Goal: Task Accomplishment & Management: Manage account settings

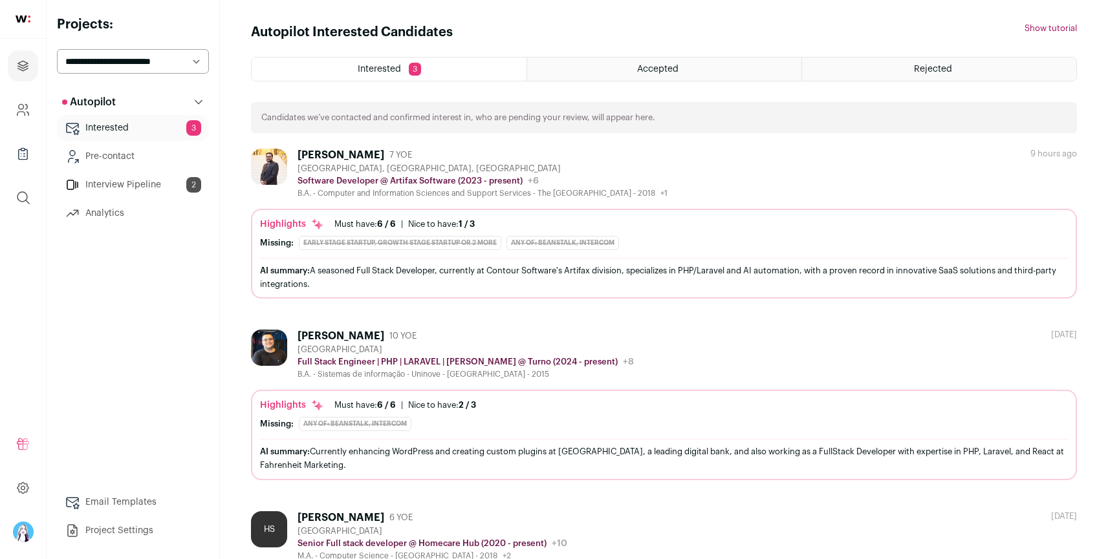
click at [114, 63] on select "**********" at bounding box center [133, 61] width 152 height 25
click at [57, 49] on select "**********" at bounding box center [133, 61] width 152 height 25
click at [541, 28] on div "Autopilot Interested Candidates Hide tutorial Show tutorial" at bounding box center [664, 32] width 826 height 18
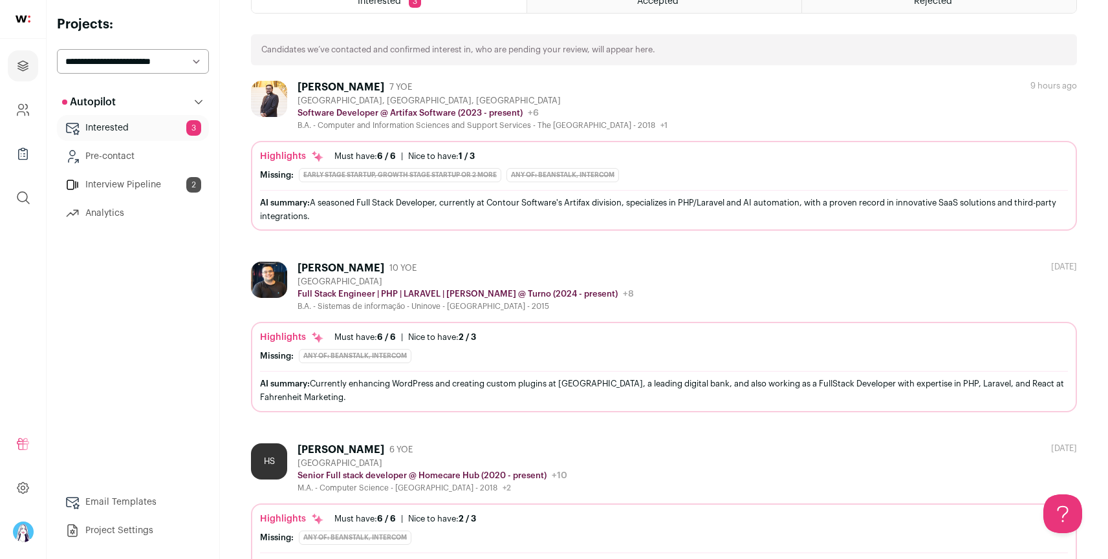
scroll to position [111, 0]
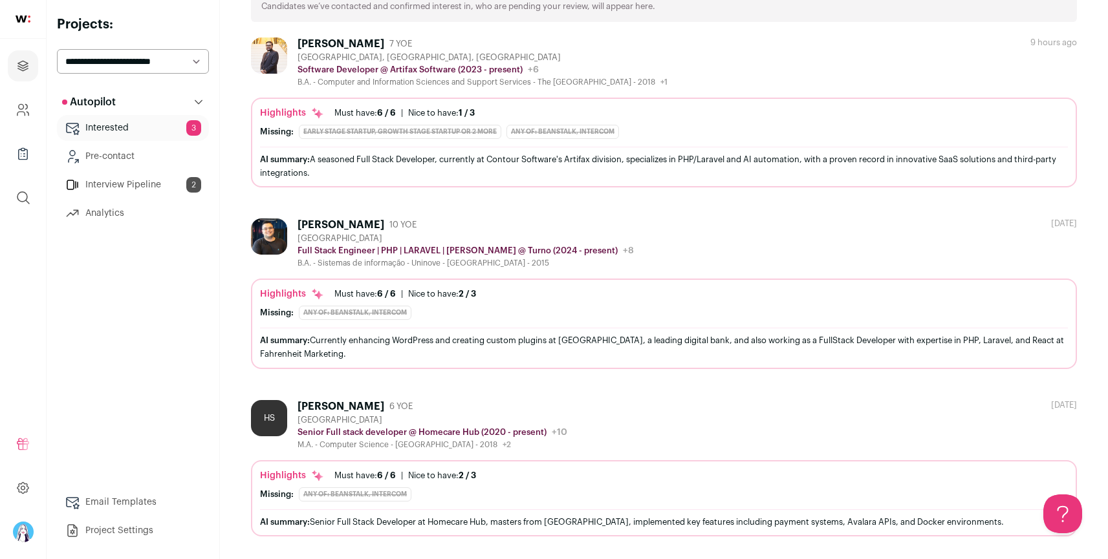
click at [420, 413] on div "Homecare Hub Public / Private Private Valuation Unknown Company size 11-50 Foun…" at bounding box center [420, 271] width 517 height 312
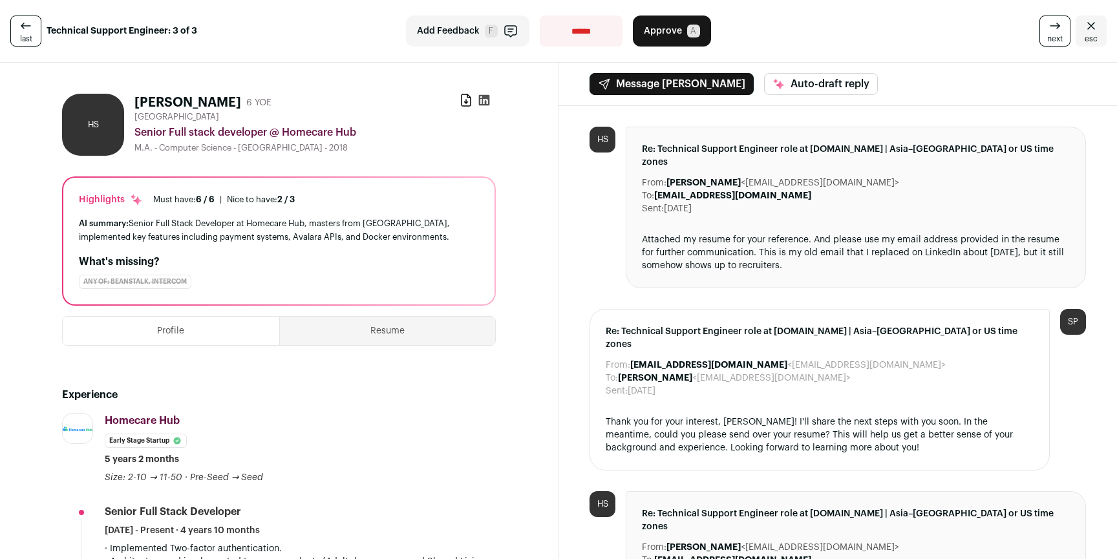
click at [641, 436] on div "Re: Technical Support Engineer role at Hospitable.com | Asia–Pacific or US time…" at bounding box center [820, 390] width 460 height 162
click at [1087, 27] on icon "Close" at bounding box center [1092, 26] width 16 height 16
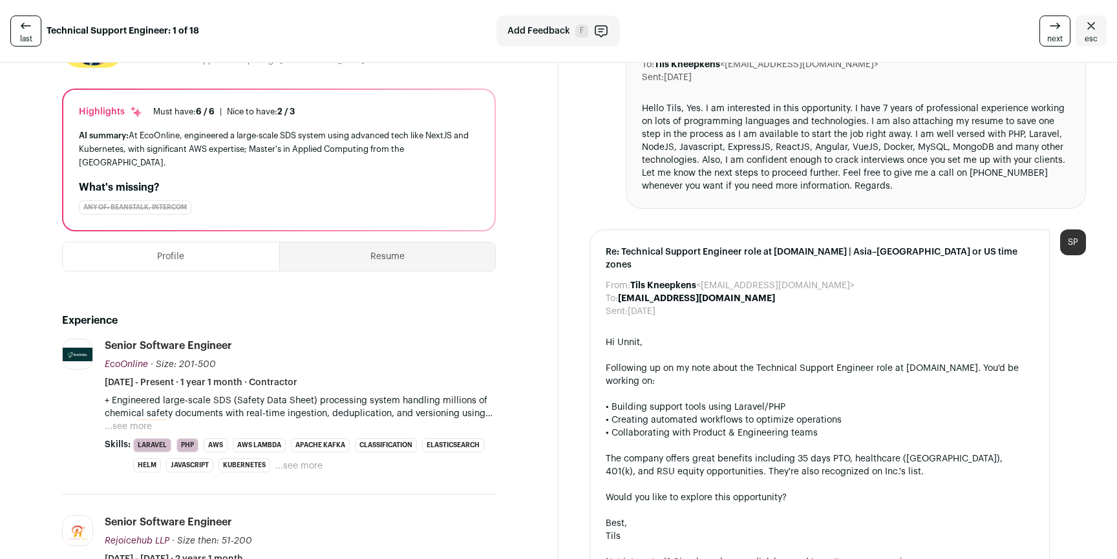
scroll to position [173, 0]
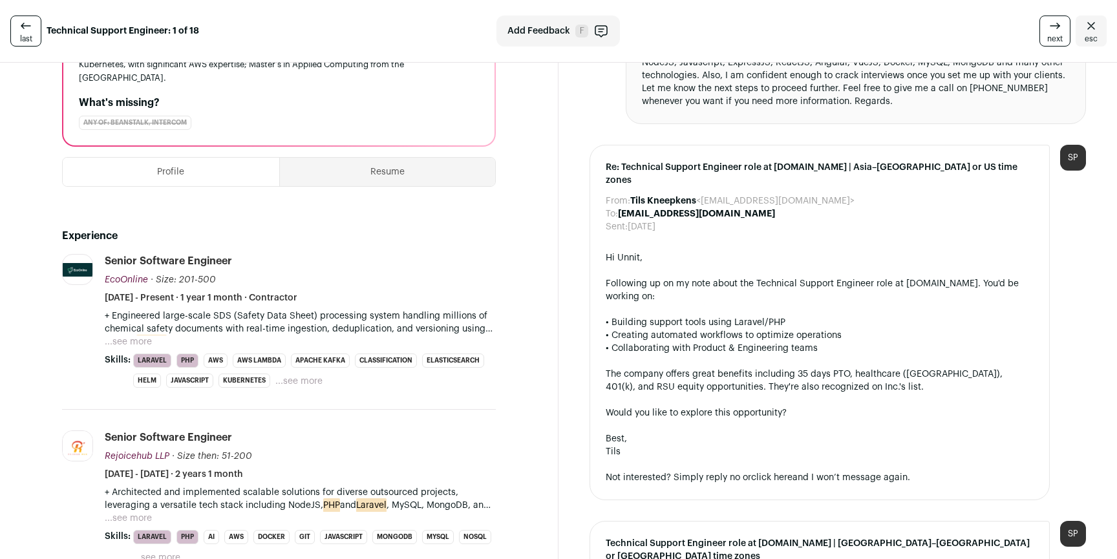
click at [136, 341] on button "...see more" at bounding box center [128, 342] width 47 height 13
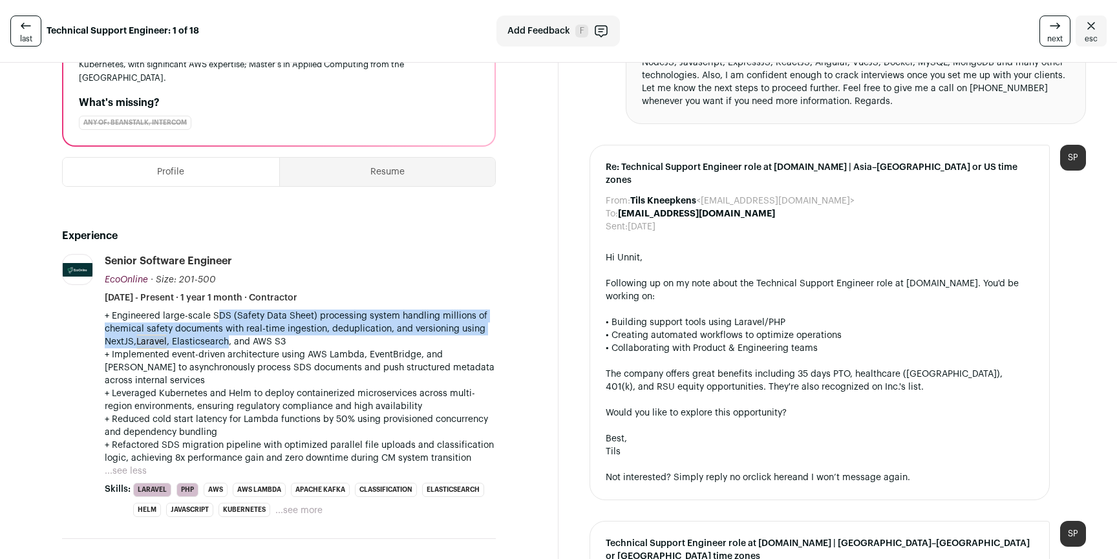
drag, startPoint x: 213, startPoint y: 319, endPoint x: 233, endPoint y: 345, distance: 32.3
click at [231, 343] on p "+ Engineered large-scale SDS (Safety Data Sheet) processing system handling mil…" at bounding box center [300, 329] width 391 height 39
drag, startPoint x: 235, startPoint y: 345, endPoint x: 219, endPoint y: 320, distance: 29.4
click at [219, 320] on p "+ Engineered large-scale SDS (Safety Data Sheet) processing system handling mil…" at bounding box center [300, 329] width 391 height 39
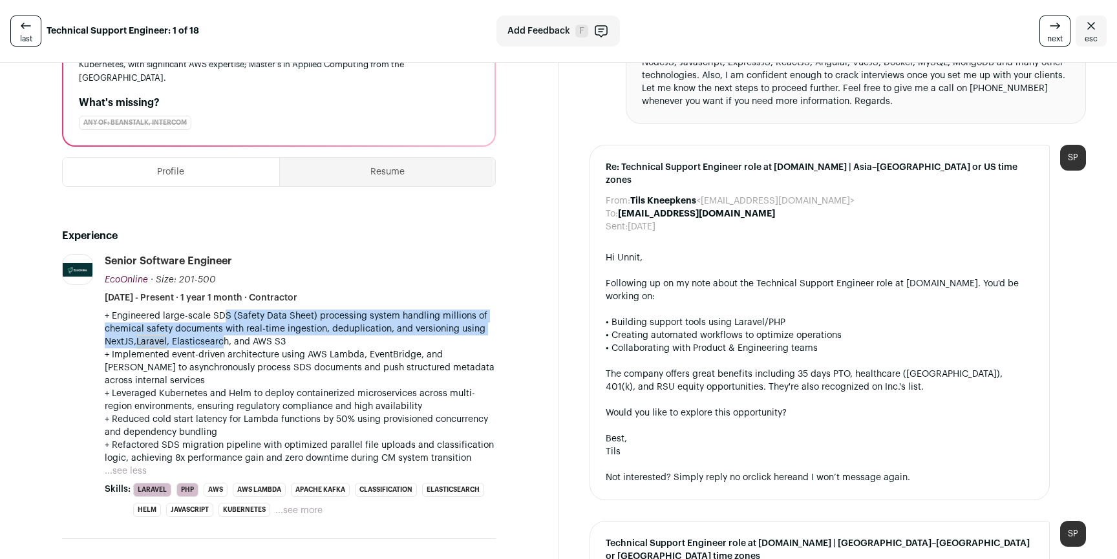
drag, startPoint x: 217, startPoint y: 317, endPoint x: 226, endPoint y: 343, distance: 28.0
click at [226, 343] on p "+ Engineered large-scale SDS (Safety Data Sheet) processing system handling mil…" at bounding box center [300, 329] width 391 height 39
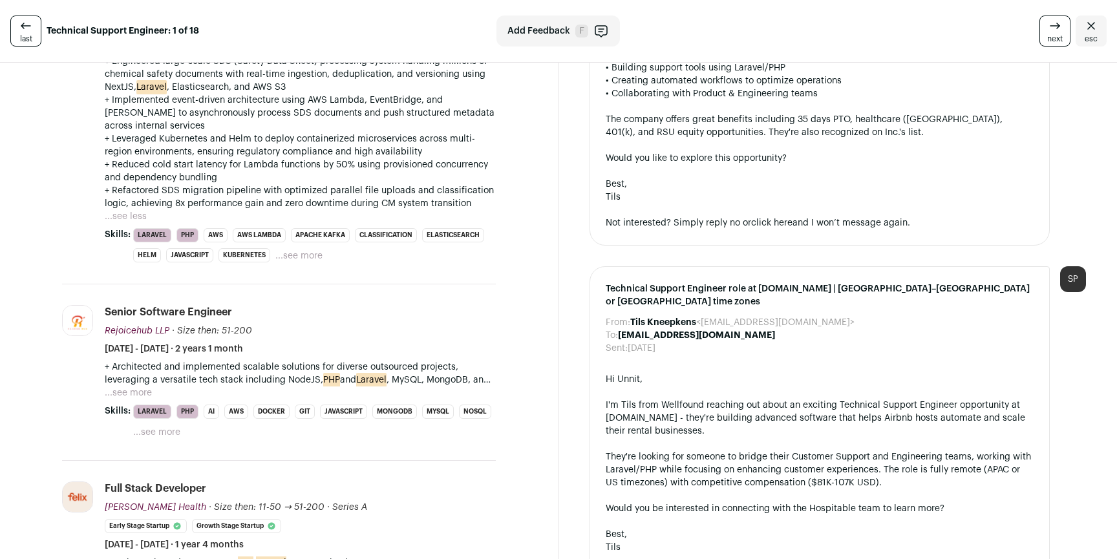
scroll to position [520, 0]
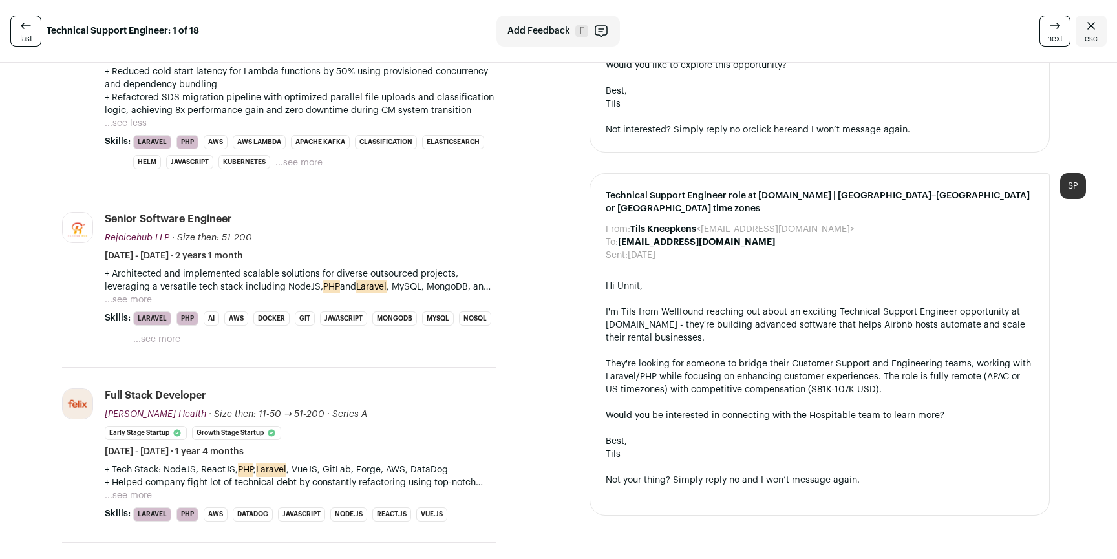
click at [137, 299] on button "...see more" at bounding box center [128, 300] width 47 height 13
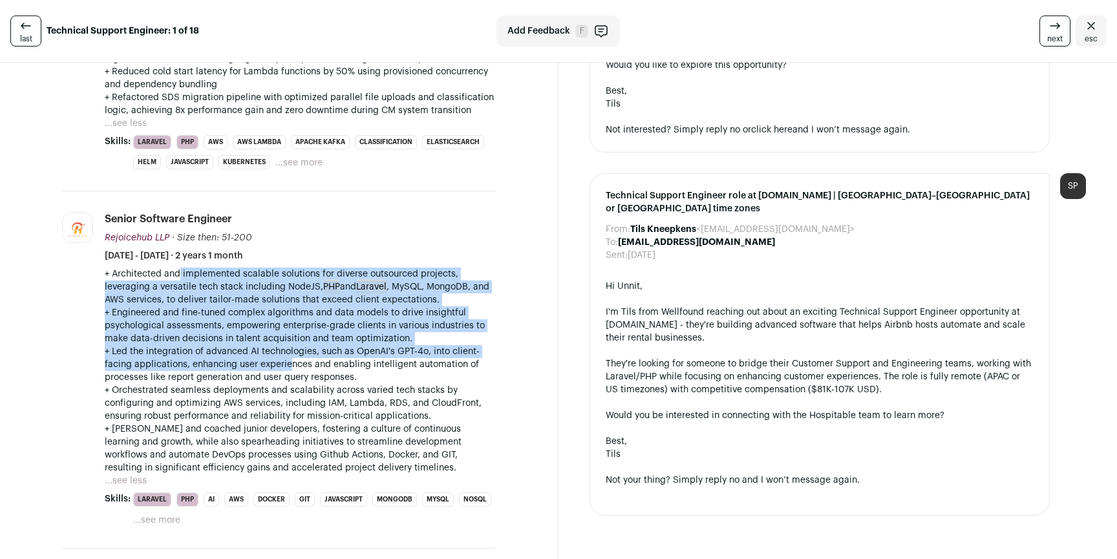
drag, startPoint x: 177, startPoint y: 281, endPoint x: 291, endPoint y: 371, distance: 145.5
click at [289, 370] on div "+ Architected and implemented scalable solutions for diverse outsourced project…" at bounding box center [300, 371] width 391 height 207
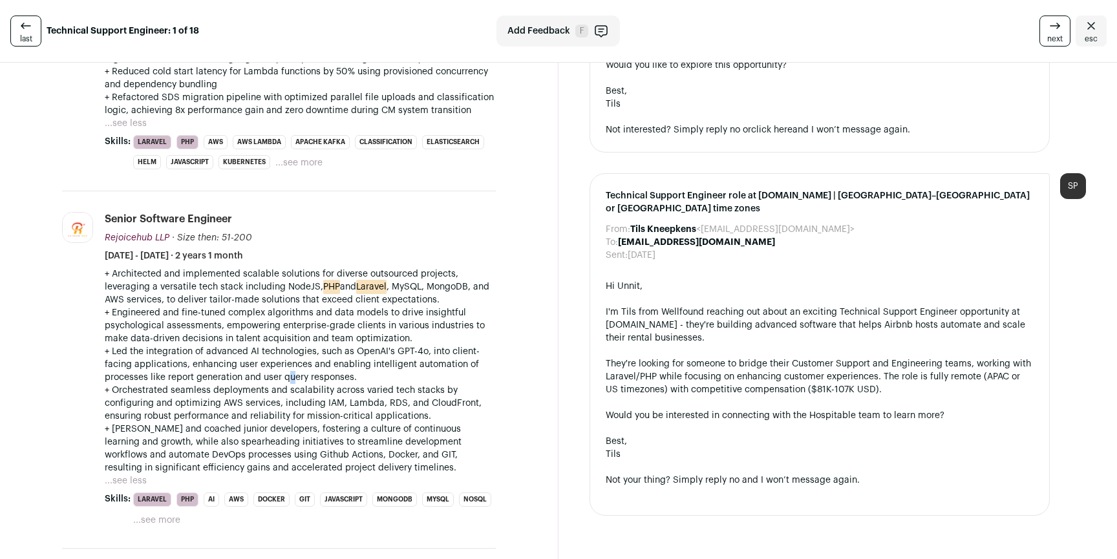
click at [291, 371] on p "+ Led the integration of advanced AI technologies, such as OpenAI's GPT-4o, int…" at bounding box center [300, 364] width 391 height 39
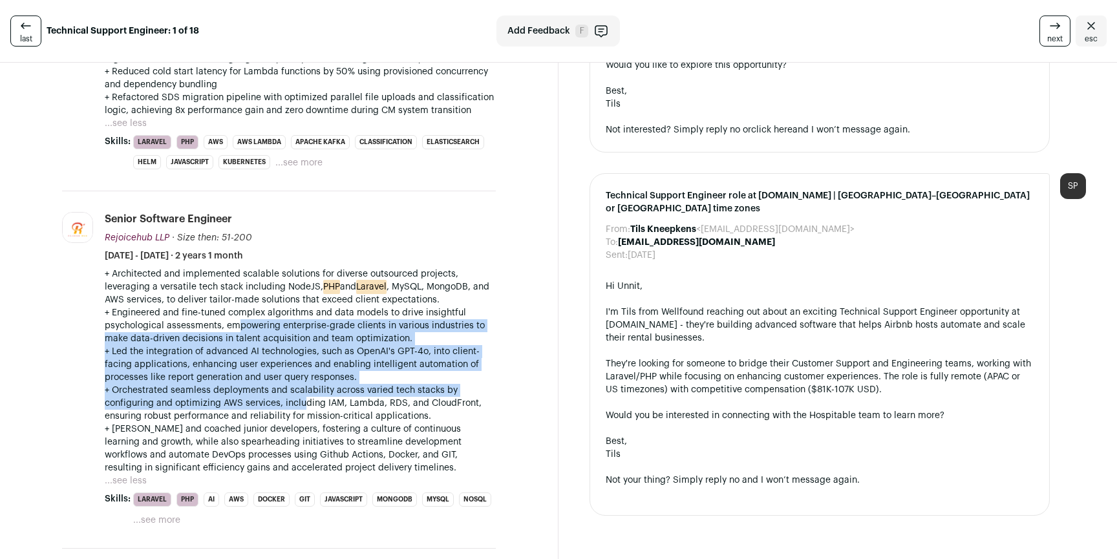
drag, startPoint x: 306, startPoint y: 403, endPoint x: 234, endPoint y: 325, distance: 106.2
click at [234, 325] on div "+ Architected and implemented scalable solutions for diverse outsourced project…" at bounding box center [300, 371] width 391 height 207
click at [234, 325] on p "+ Engineered and fine-tuned complex algorithms and data models to drive insight…" at bounding box center [300, 325] width 391 height 39
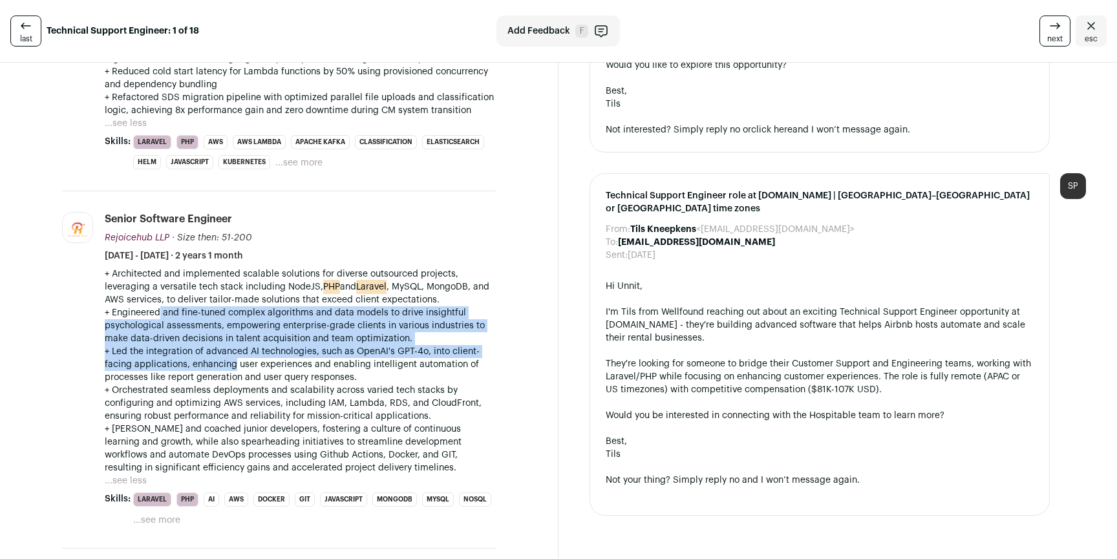
drag, startPoint x: 159, startPoint y: 310, endPoint x: 244, endPoint y: 364, distance: 100.6
click at [244, 364] on div "+ Architected and implemented scalable solutions for diverse outsourced project…" at bounding box center [300, 371] width 391 height 207
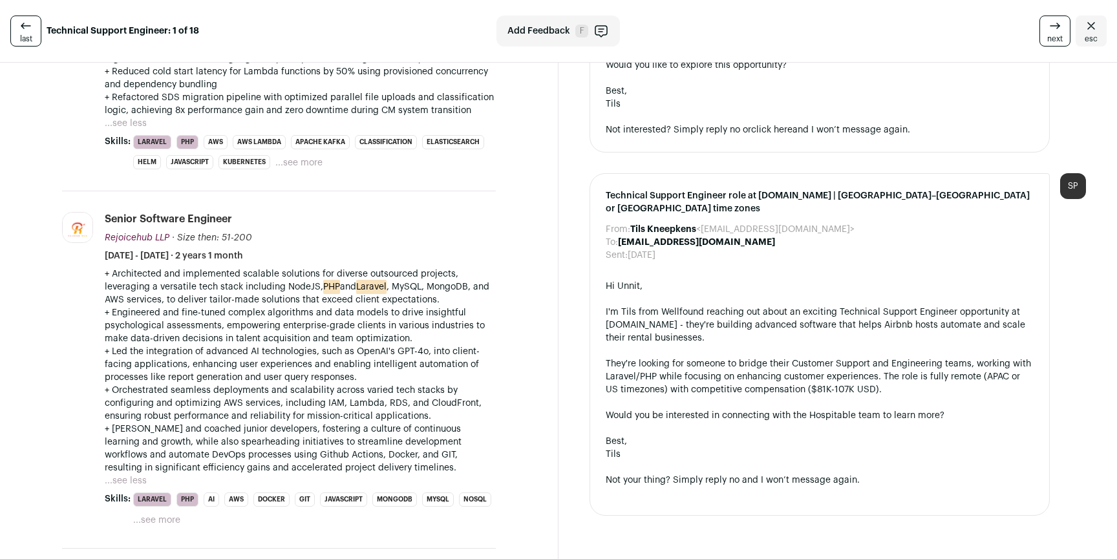
click at [283, 377] on p "+ Led the integration of advanced AI technologies, such as OpenAI's GPT-4o, int…" at bounding box center [300, 364] width 391 height 39
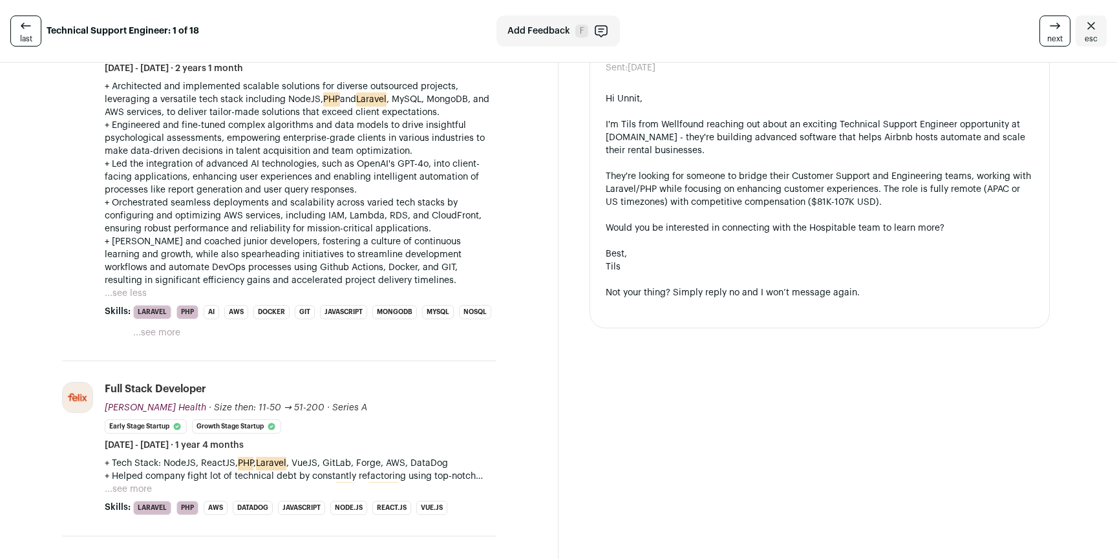
scroll to position [719, 0]
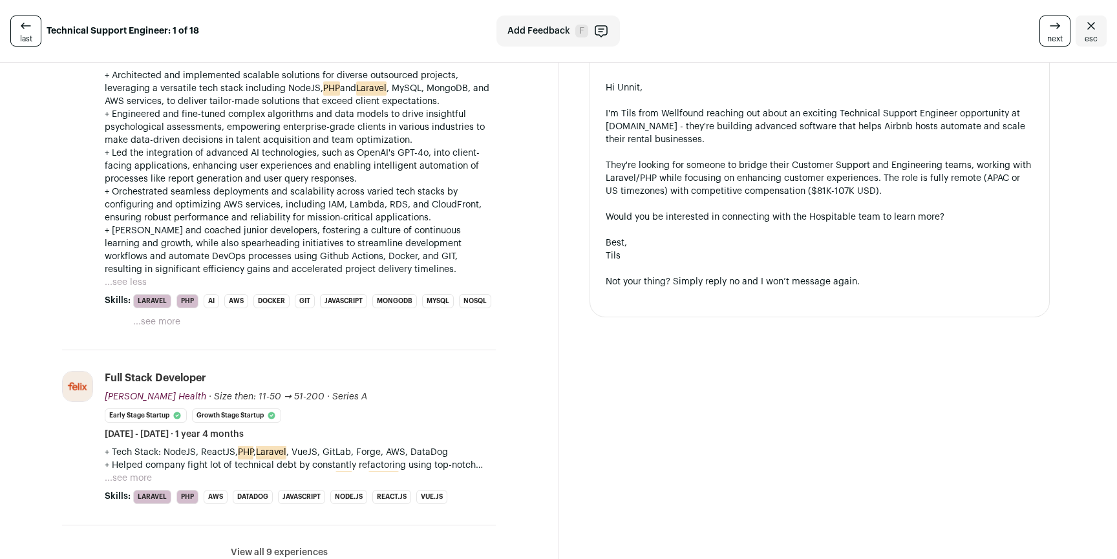
click at [149, 475] on button "...see more" at bounding box center [128, 478] width 47 height 13
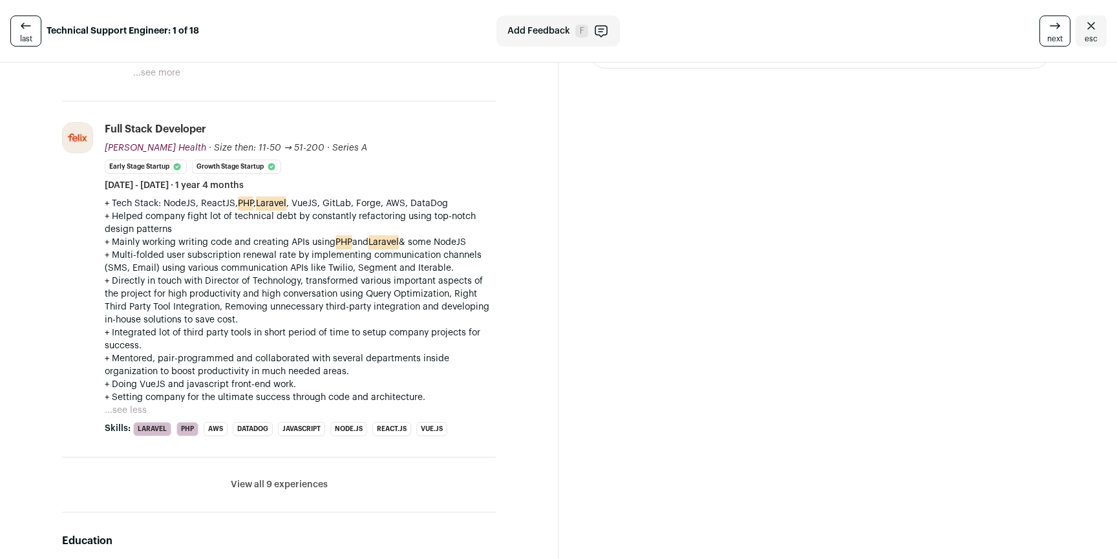
scroll to position [0, 0]
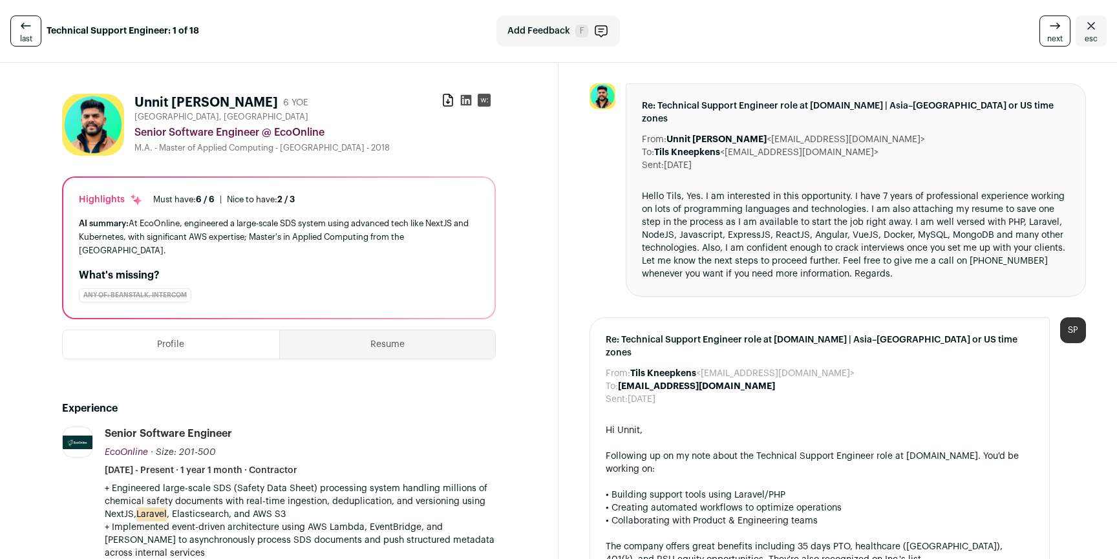
click at [1086, 28] on icon "Close" at bounding box center [1092, 26] width 16 height 16
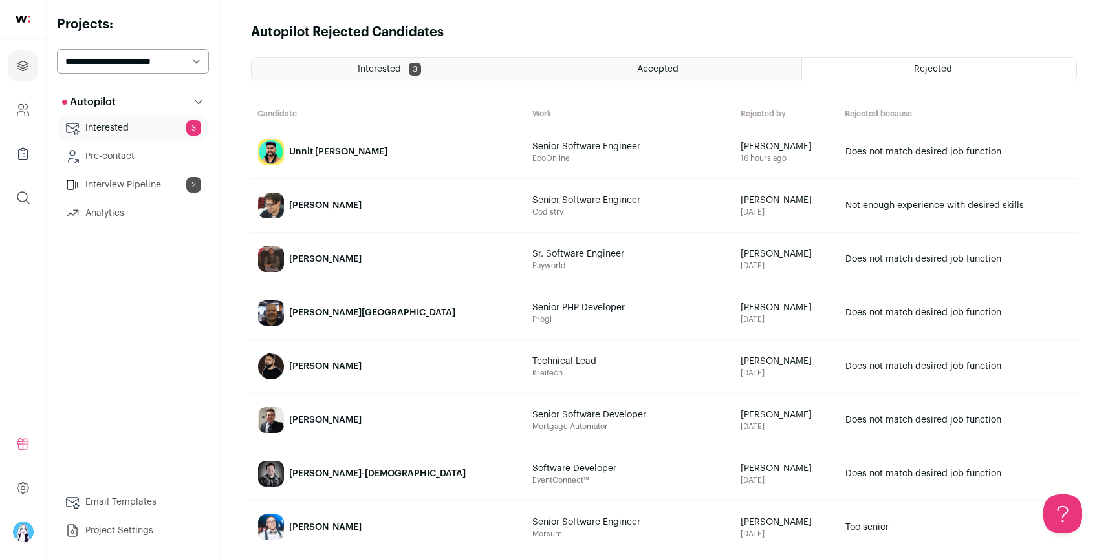
click at [651, 65] on span "Accepted" at bounding box center [657, 69] width 41 height 9
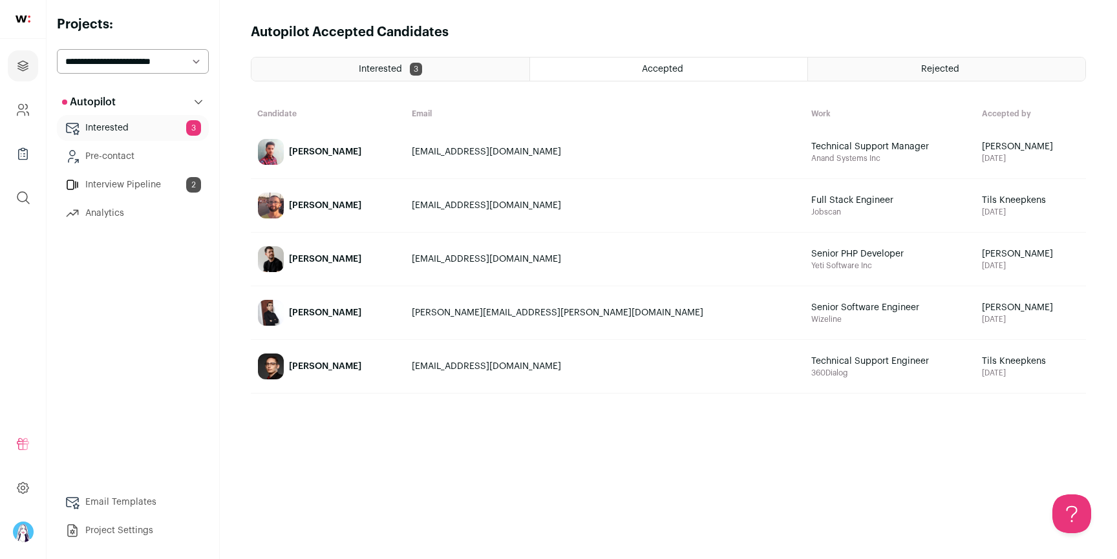
click at [649, 44] on main "Autopilot Accepted Candidates Interested 3 Accepted Rejected Candidate Email Wo…" at bounding box center [668, 279] width 897 height 559
click at [368, 156] on link "[PERSON_NAME]" at bounding box center [328, 152] width 153 height 52
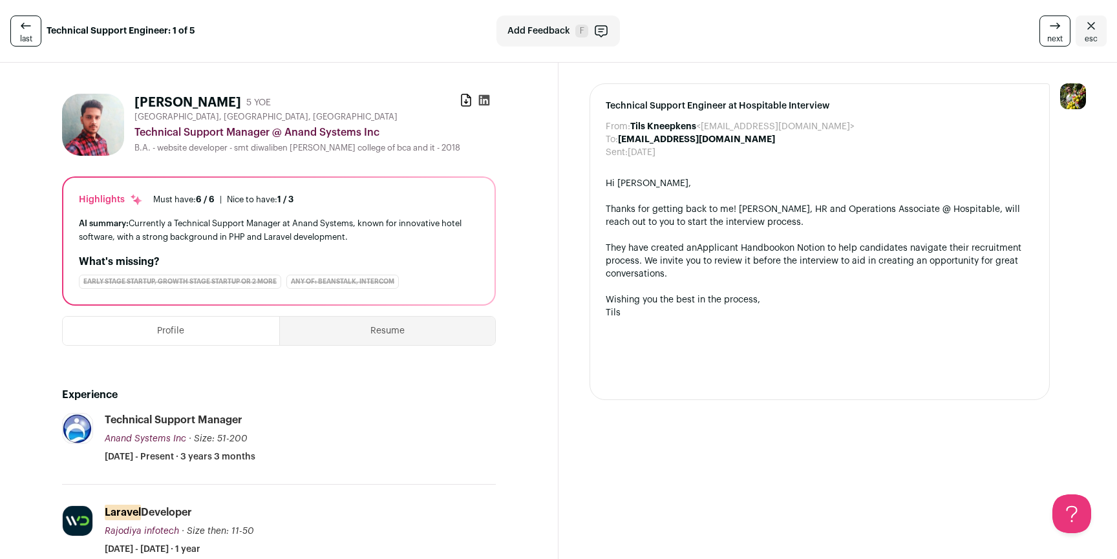
click at [568, 170] on div "Technical Support Engineer at Hospitable Interview From: Tils Kneepkens <tils.h…" at bounding box center [838, 242] width 559 height 358
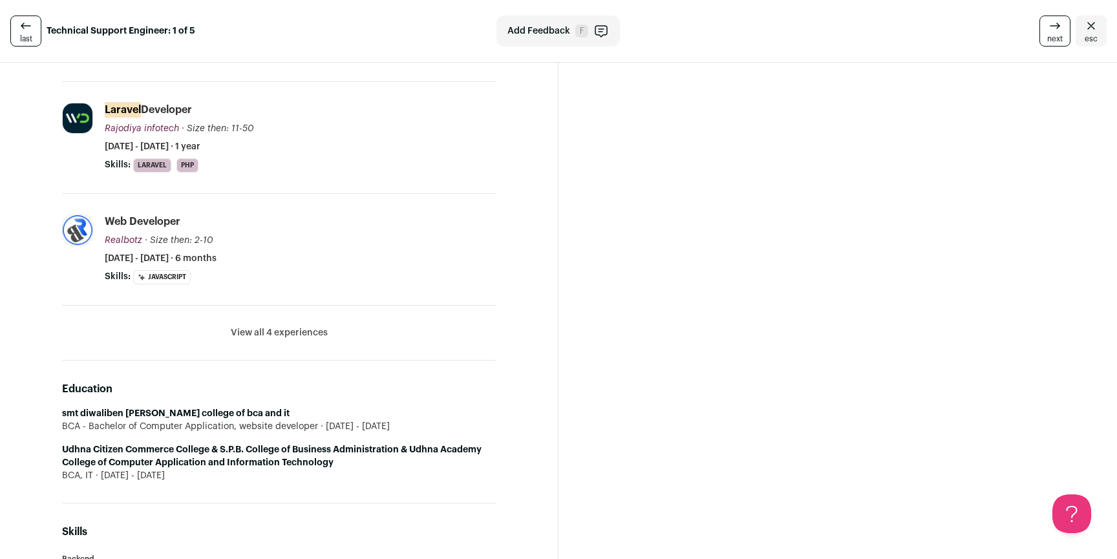
scroll to position [601, 0]
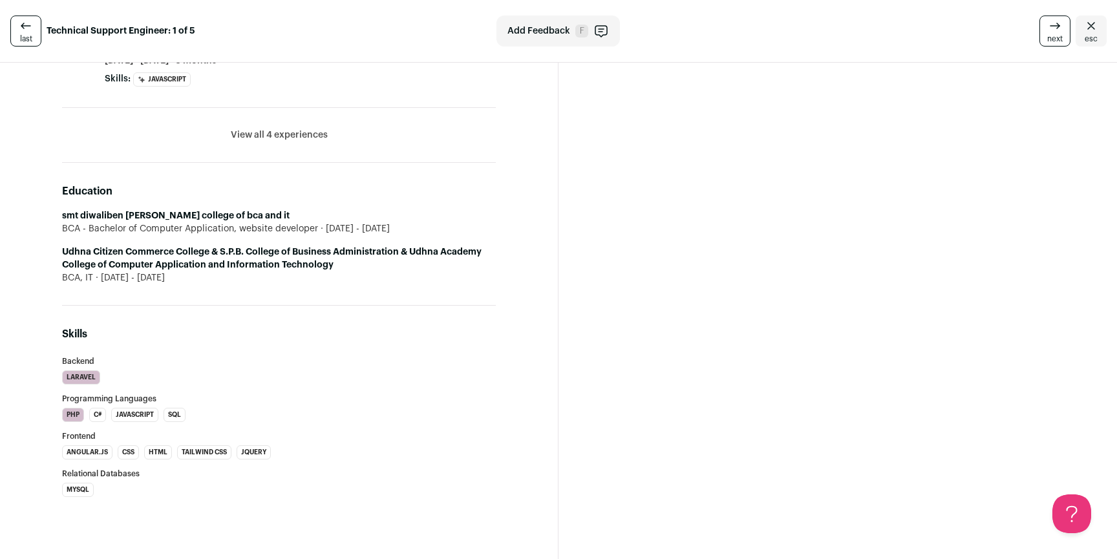
click at [316, 134] on button "View all 4 experiences" at bounding box center [279, 135] width 97 height 13
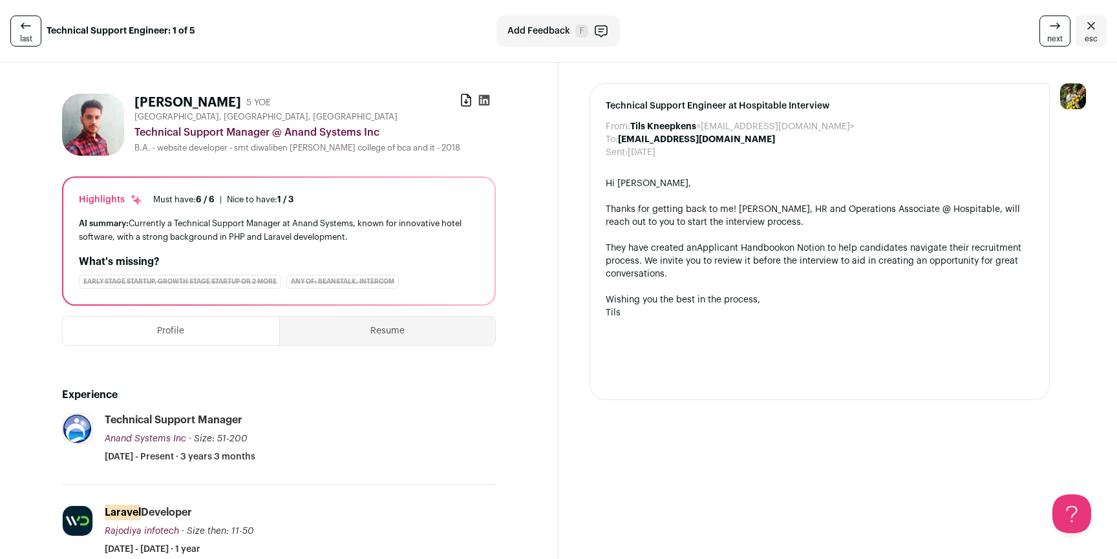
click at [1084, 22] on icon "Close" at bounding box center [1092, 26] width 16 height 16
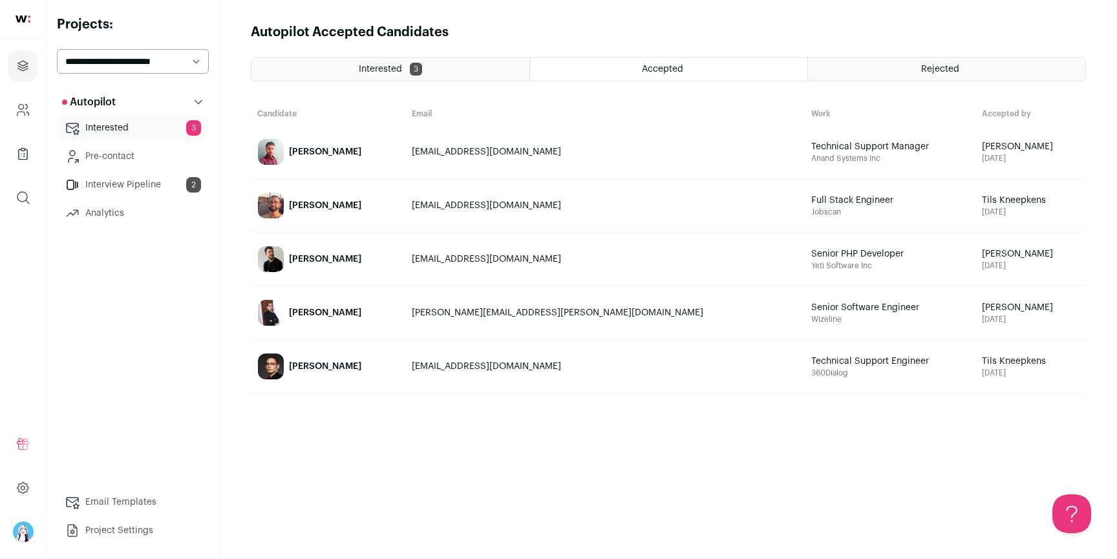
click at [343, 208] on div "Fabio Pontes" at bounding box center [325, 205] width 72 height 13
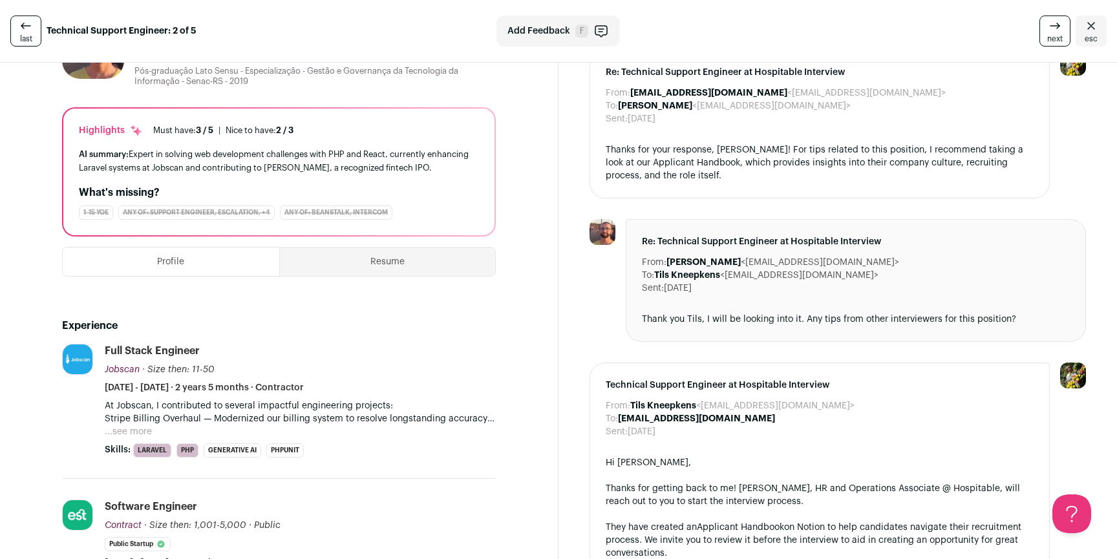
scroll to position [80, 0]
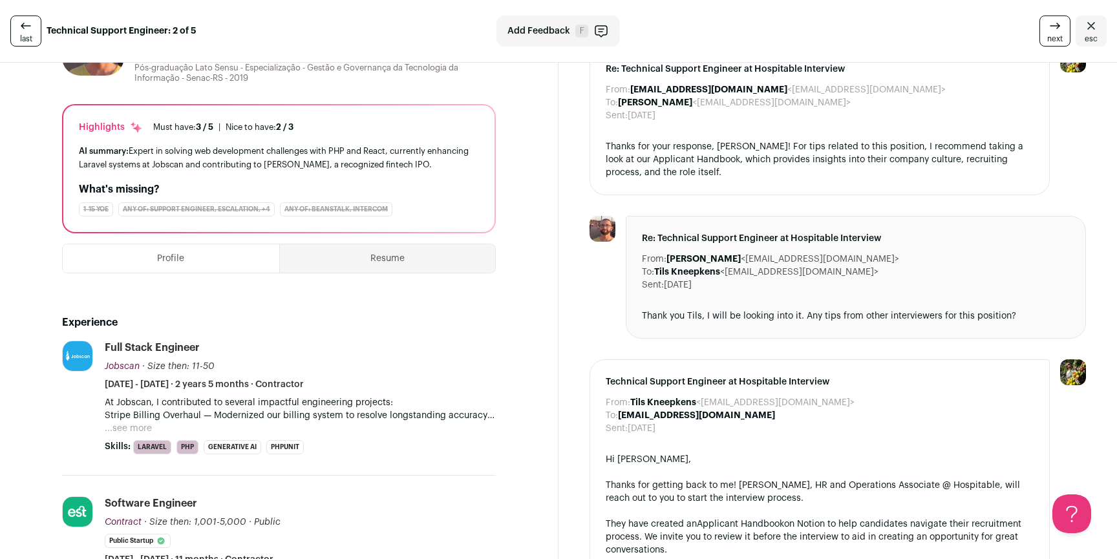
drag, startPoint x: 129, startPoint y: 430, endPoint x: 186, endPoint y: 420, distance: 57.8
click at [129, 430] on button "...see more" at bounding box center [128, 428] width 47 height 13
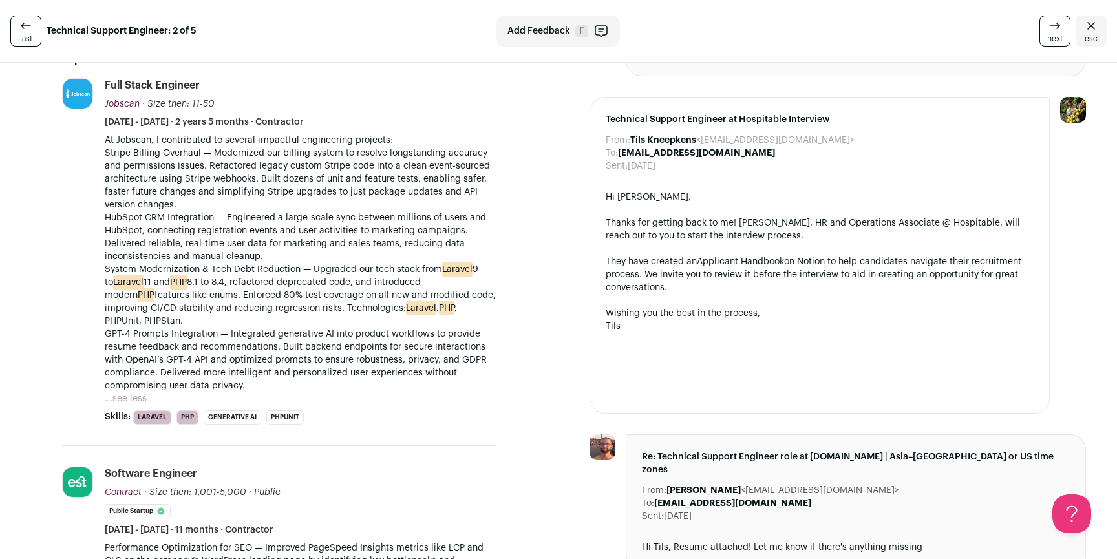
scroll to position [548, 0]
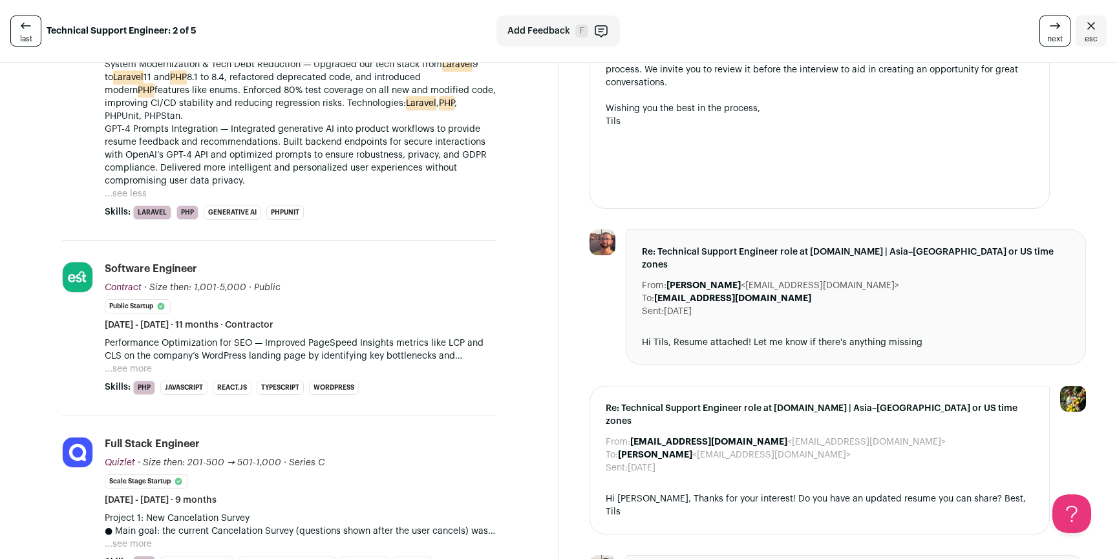
click at [136, 372] on button "...see more" at bounding box center [128, 369] width 47 height 13
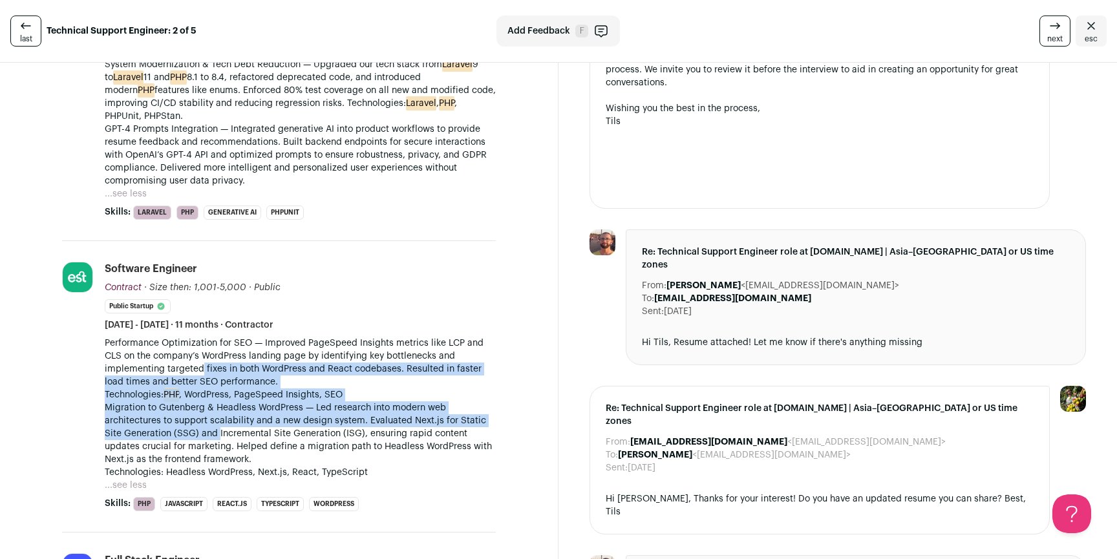
drag, startPoint x: 202, startPoint y: 368, endPoint x: 219, endPoint y: 430, distance: 64.1
click at [219, 430] on div "Performance Optimization for SEO — Improved PageSpeed Insights metrics like LCP…" at bounding box center [300, 408] width 391 height 142
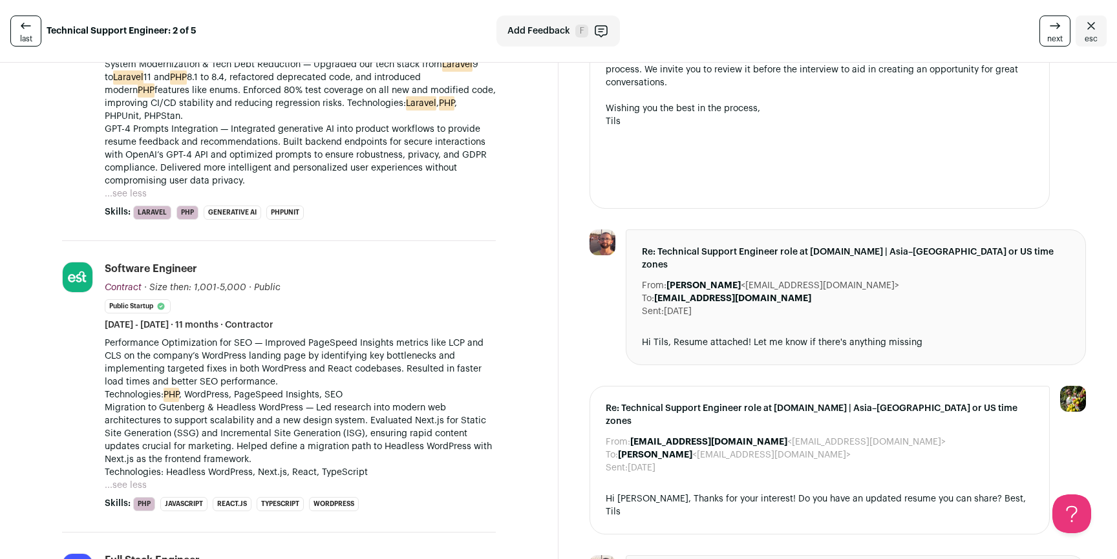
click at [219, 429] on p "Migration to Gutenberg & Headless WordPress — Led research into modern web arch…" at bounding box center [300, 441] width 391 height 78
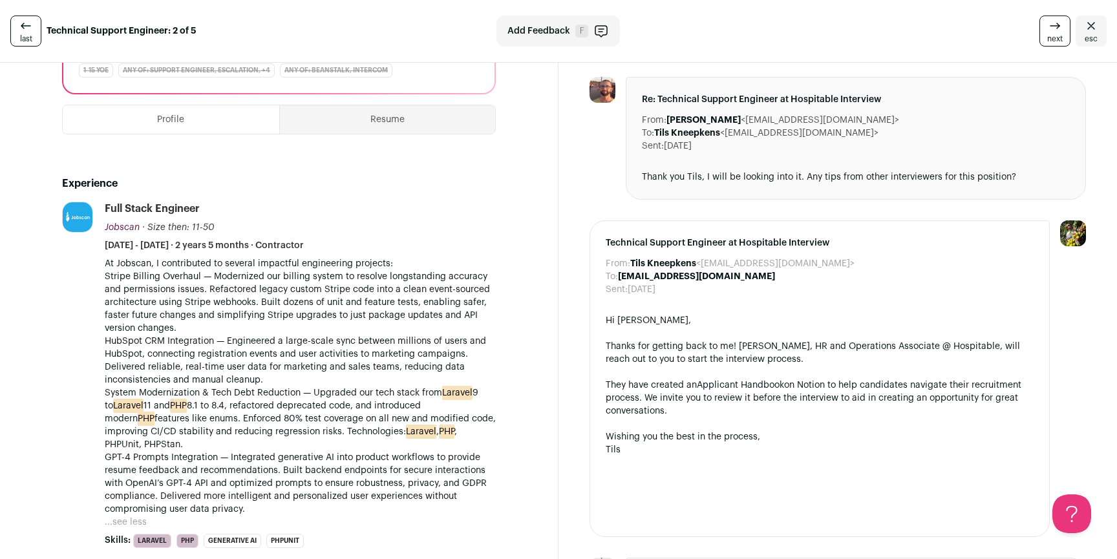
scroll to position [0, 0]
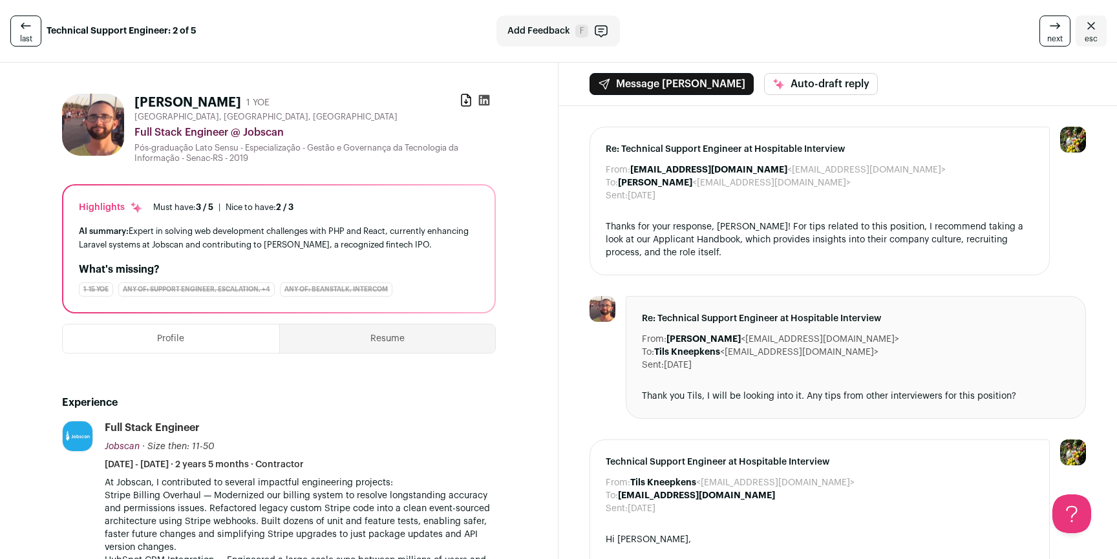
click at [1088, 32] on icon "Close" at bounding box center [1092, 26] width 16 height 16
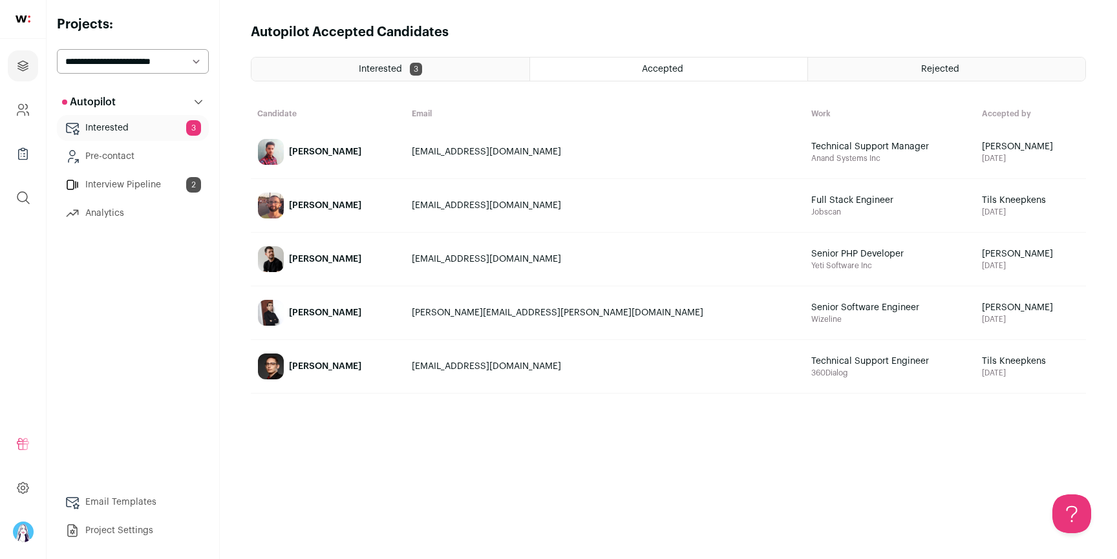
click at [885, 70] on div "Rejected" at bounding box center [946, 69] width 277 height 23
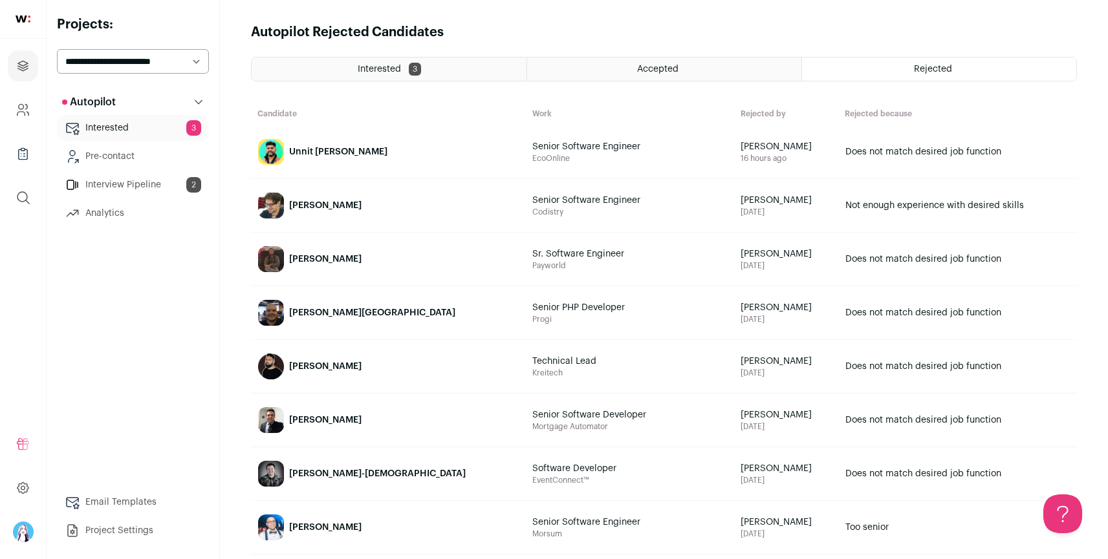
click at [295, 195] on link "[PERSON_NAME]" at bounding box center [388, 206] width 273 height 52
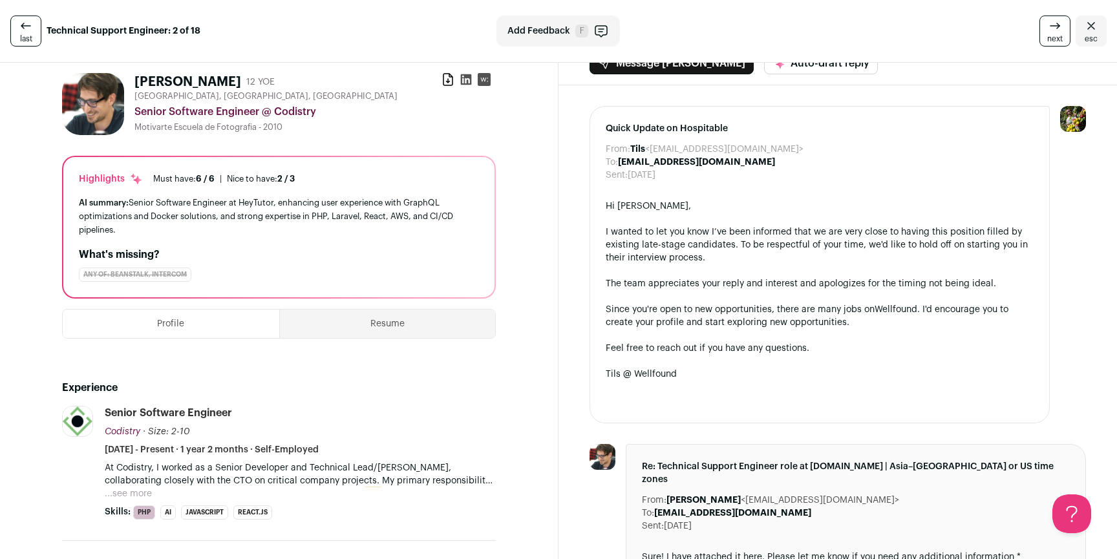
scroll to position [106, 0]
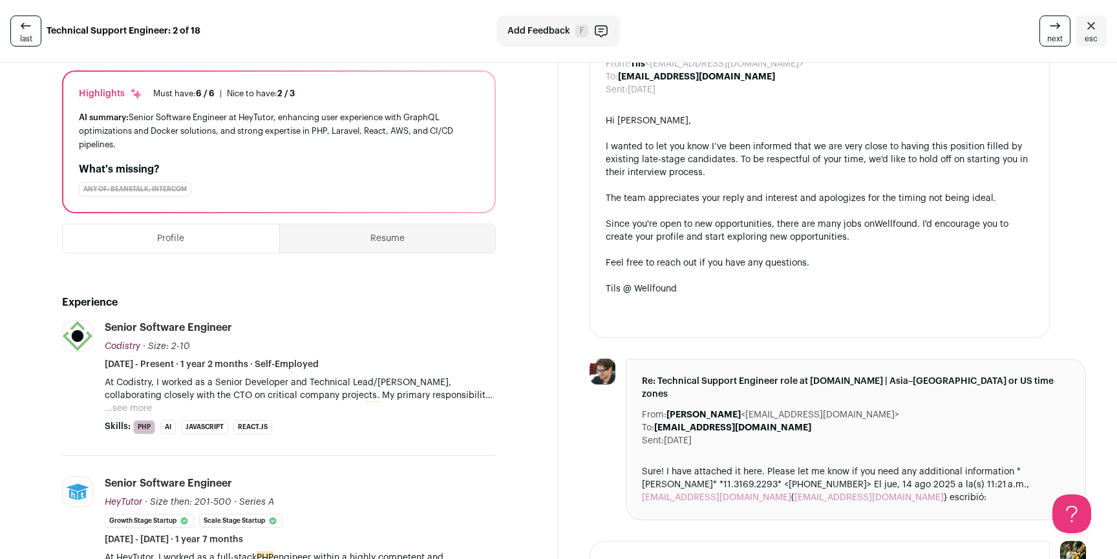
click at [149, 408] on button "...see more" at bounding box center [128, 408] width 47 height 13
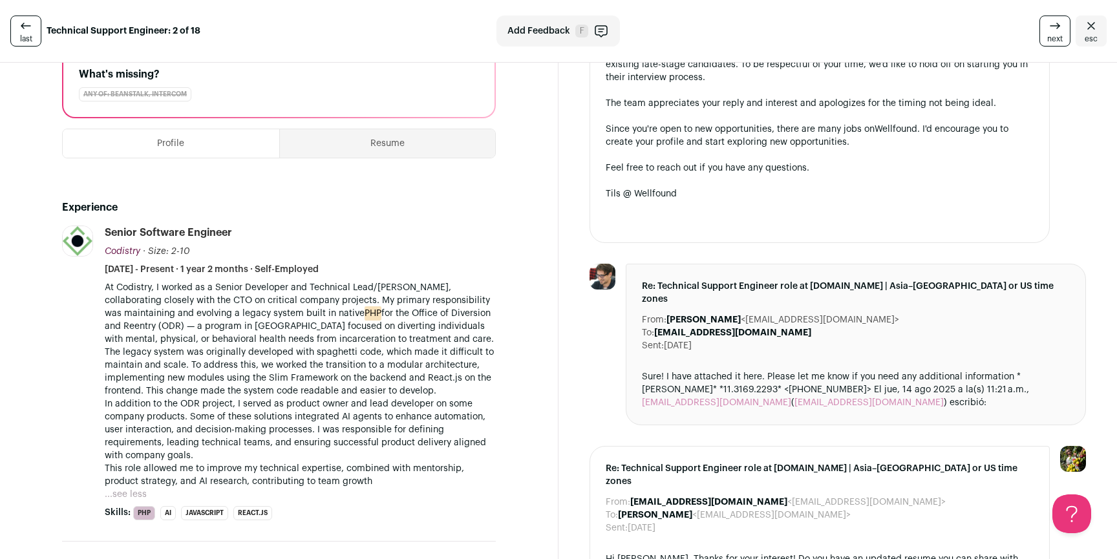
scroll to position [202, 0]
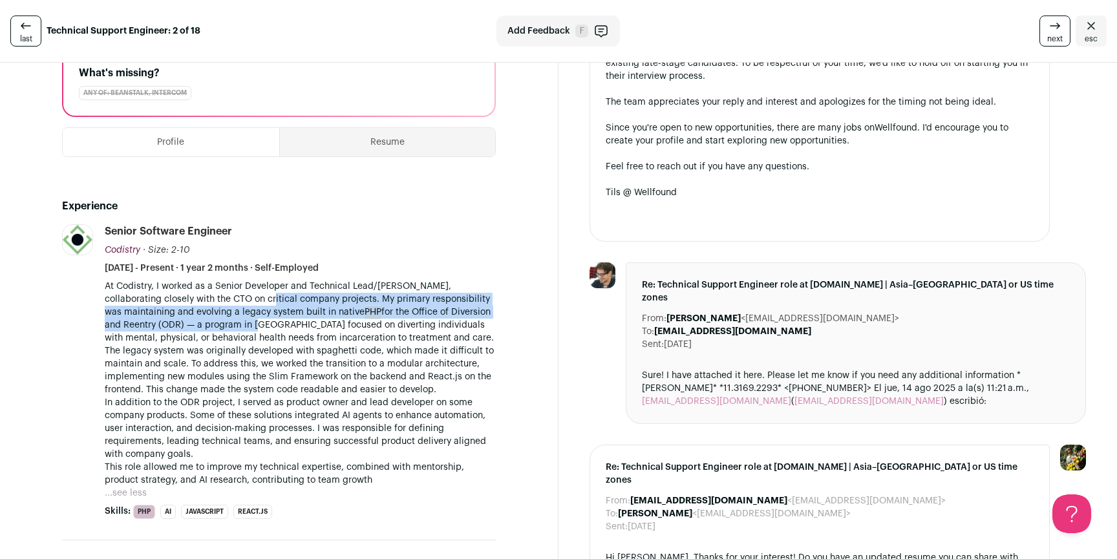
drag, startPoint x: 239, startPoint y: 298, endPoint x: 233, endPoint y: 327, distance: 29.0
click at [233, 327] on p "At Codistry, I worked as a Senior Developer and Technical Lead/[PERSON_NAME], c…" at bounding box center [300, 312] width 391 height 65
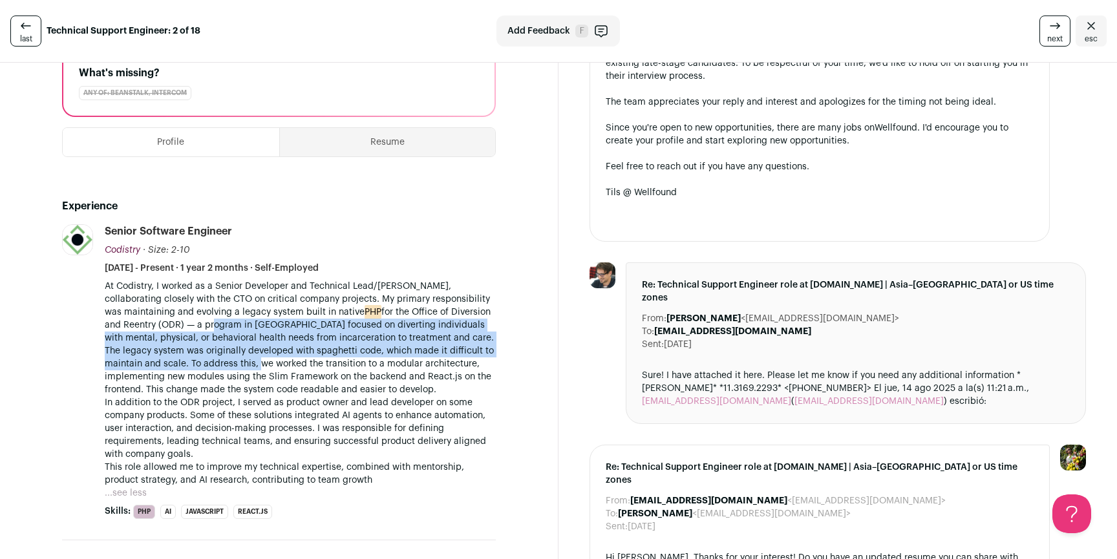
drag, startPoint x: 188, startPoint y: 325, endPoint x: 267, endPoint y: 369, distance: 90.3
click at [263, 368] on div "At Codistry, I worked as a Senior Developer and Technical Lead/[PERSON_NAME], c…" at bounding box center [300, 383] width 391 height 207
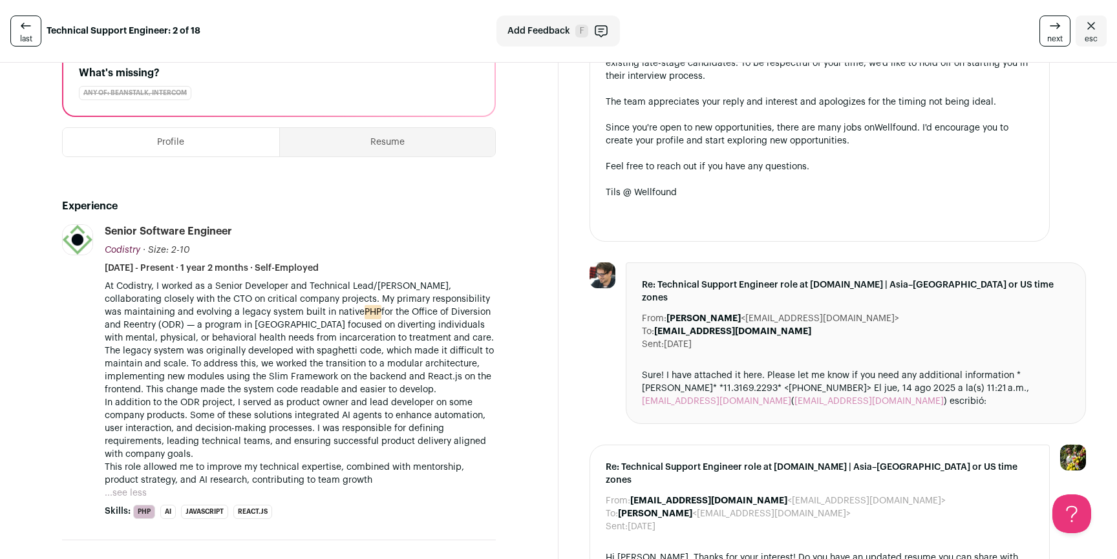
click at [268, 369] on p "The legacy system was originally developed with spaghetti code, which made it d…" at bounding box center [300, 371] width 391 height 52
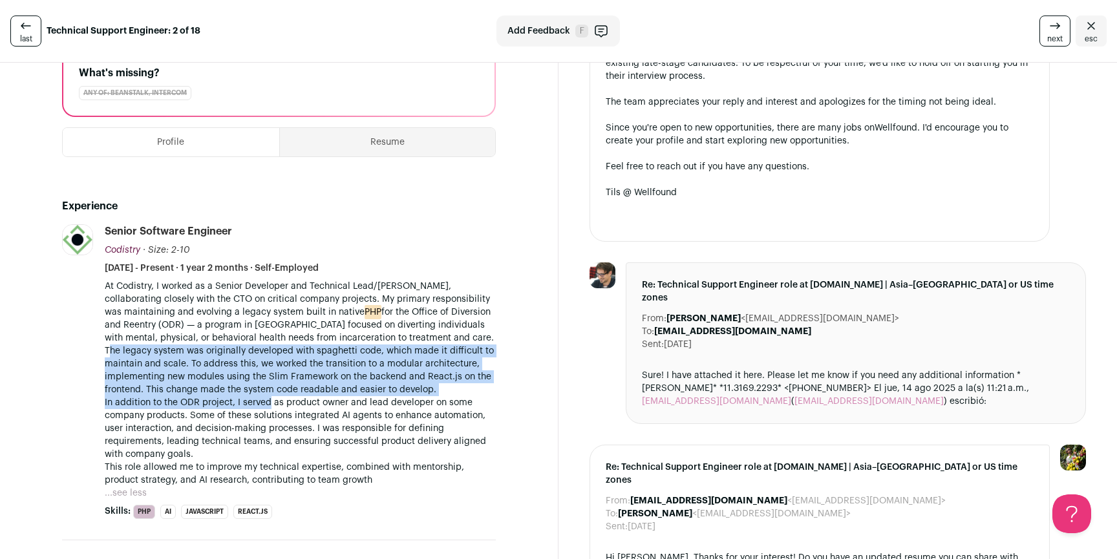
drag, startPoint x: 110, startPoint y: 349, endPoint x: 312, endPoint y: 405, distance: 209.3
click at [295, 403] on div "At Codistry, I worked as a Senior Developer and Technical Lead/Mentor, collabor…" at bounding box center [300, 383] width 391 height 207
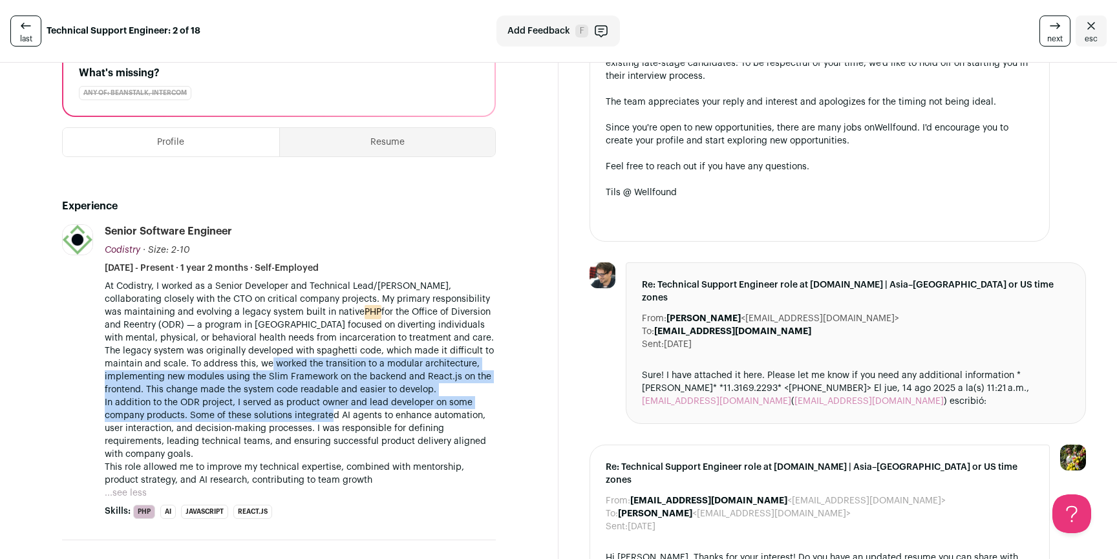
drag, startPoint x: 321, startPoint y: 392, endPoint x: 270, endPoint y: 360, distance: 59.6
click at [270, 360] on div "At Codistry, I worked as a Senior Developer and Technical Lead/Mentor, collabor…" at bounding box center [300, 383] width 391 height 207
click at [270, 360] on p "The legacy system was originally developed with spaghetti code, which made it d…" at bounding box center [300, 371] width 391 height 52
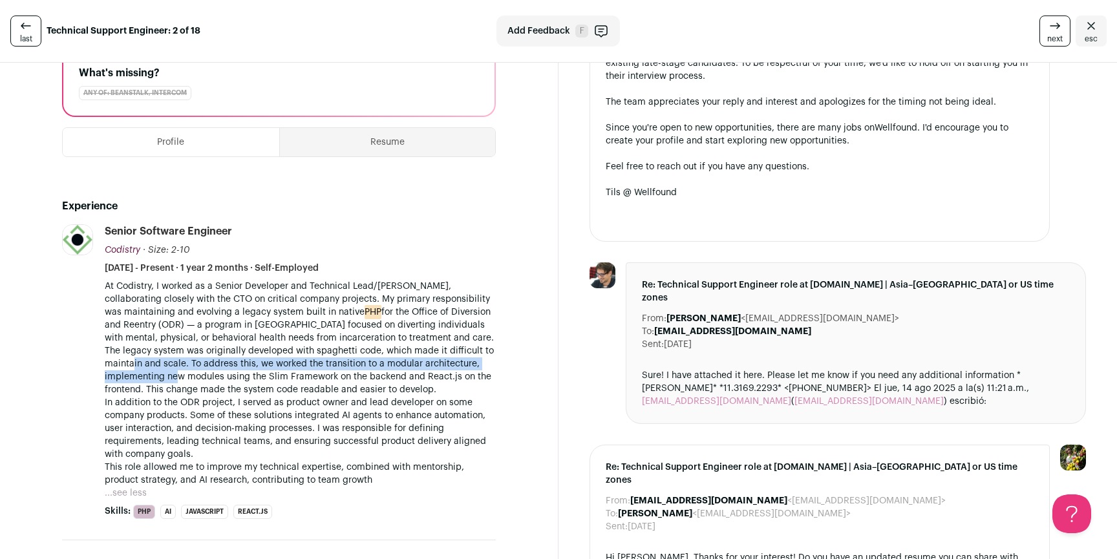
drag, startPoint x: 134, startPoint y: 367, endPoint x: 209, endPoint y: 372, distance: 75.8
click at [174, 373] on p "The legacy system was originally developed with spaghetti code, which made it d…" at bounding box center [300, 371] width 391 height 52
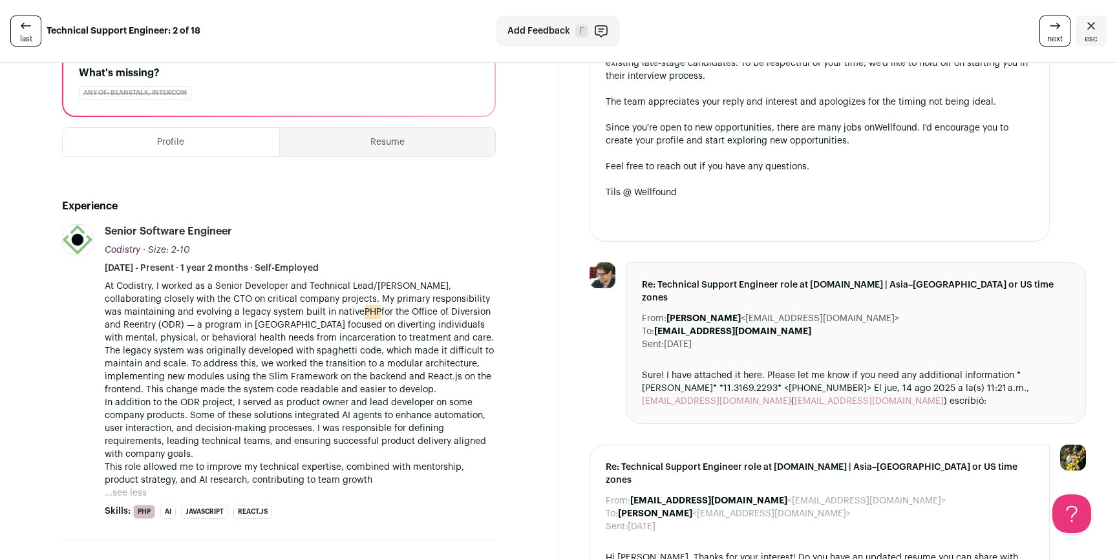
click at [260, 372] on p "The legacy system was originally developed with spaghetti code, which made it d…" at bounding box center [300, 371] width 391 height 52
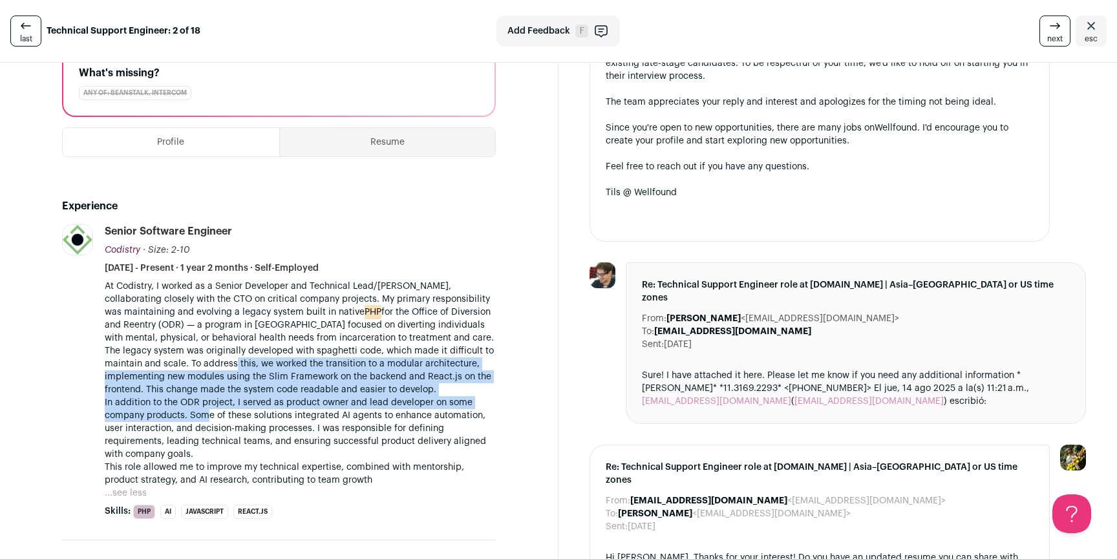
drag, startPoint x: 233, startPoint y: 366, endPoint x: 208, endPoint y: 417, distance: 56.7
click at [208, 417] on div "At Codistry, I worked as a Senior Developer and Technical Lead/Mentor, collabor…" at bounding box center [300, 383] width 391 height 207
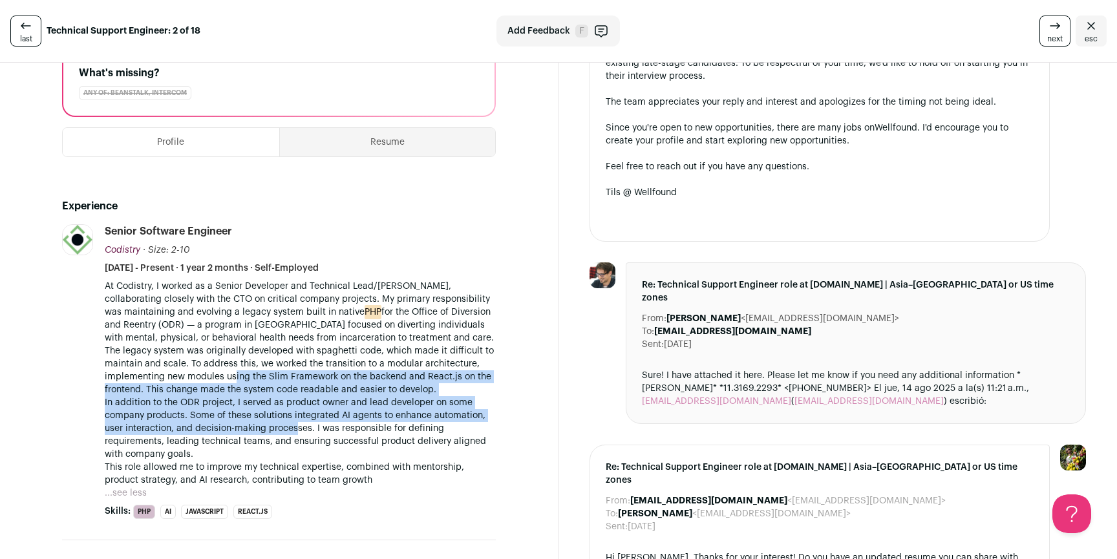
drag, startPoint x: 274, startPoint y: 404, endPoint x: 233, endPoint y: 372, distance: 52.5
click at [233, 372] on div "At Codistry, I worked as a Senior Developer and Technical Lead/Mentor, collabor…" at bounding box center [300, 383] width 391 height 207
click at [233, 372] on p "The legacy system was originally developed with spaghetti code, which made it d…" at bounding box center [300, 371] width 391 height 52
drag, startPoint x: 161, startPoint y: 375, endPoint x: 327, endPoint y: 433, distance: 176.1
click at [327, 433] on div "At Codistry, I worked as a Senior Developer and Technical Lead/Mentor, collabor…" at bounding box center [300, 383] width 391 height 207
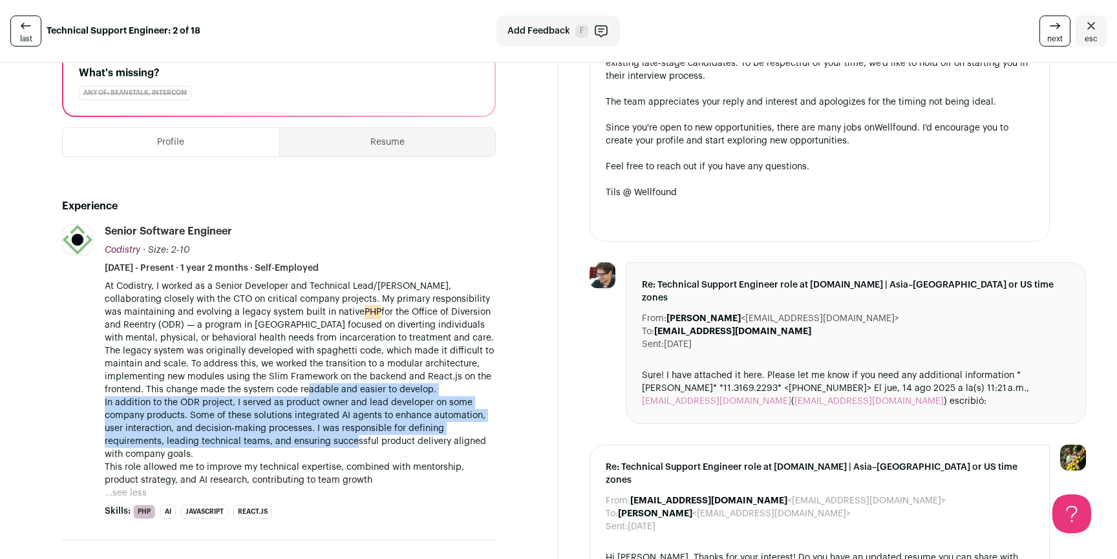
drag, startPoint x: 353, startPoint y: 442, endPoint x: 306, endPoint y: 384, distance: 74.5
click at [306, 384] on div "At Codistry, I worked as a Senior Developer and Technical Lead/Mentor, collabor…" at bounding box center [300, 383] width 391 height 207
click at [306, 384] on p "The legacy system was originally developed with spaghetti code, which made it d…" at bounding box center [300, 371] width 391 height 52
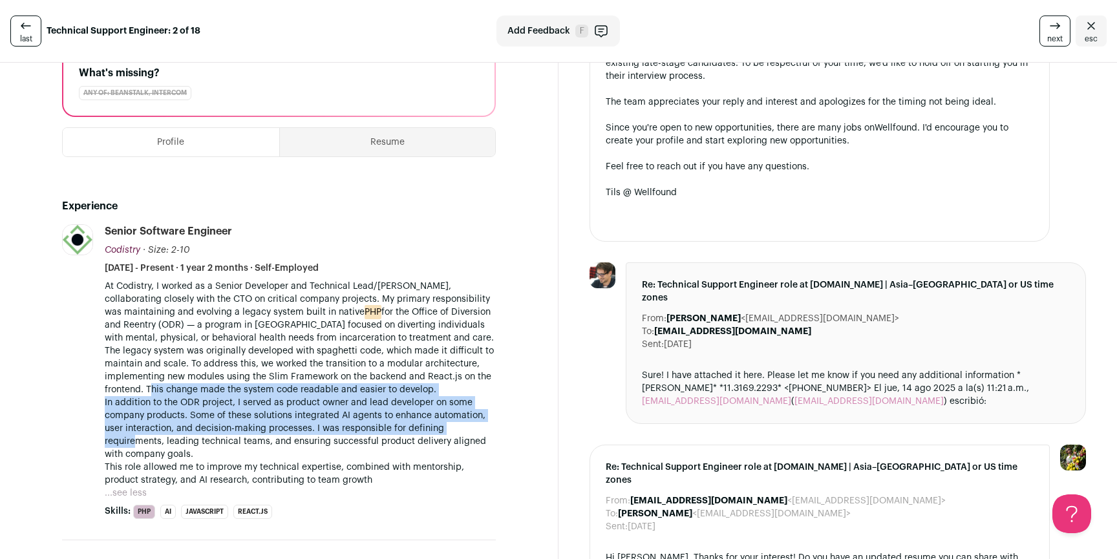
drag, startPoint x: 152, startPoint y: 394, endPoint x: 135, endPoint y: 444, distance: 52.5
click at [135, 444] on div "At Codistry, I worked as a Senior Developer and Technical Lead/Mentor, collabor…" at bounding box center [300, 383] width 391 height 207
click at [135, 444] on p "In addition to the ODR project, I served as product owner and lead developer on…" at bounding box center [300, 428] width 391 height 65
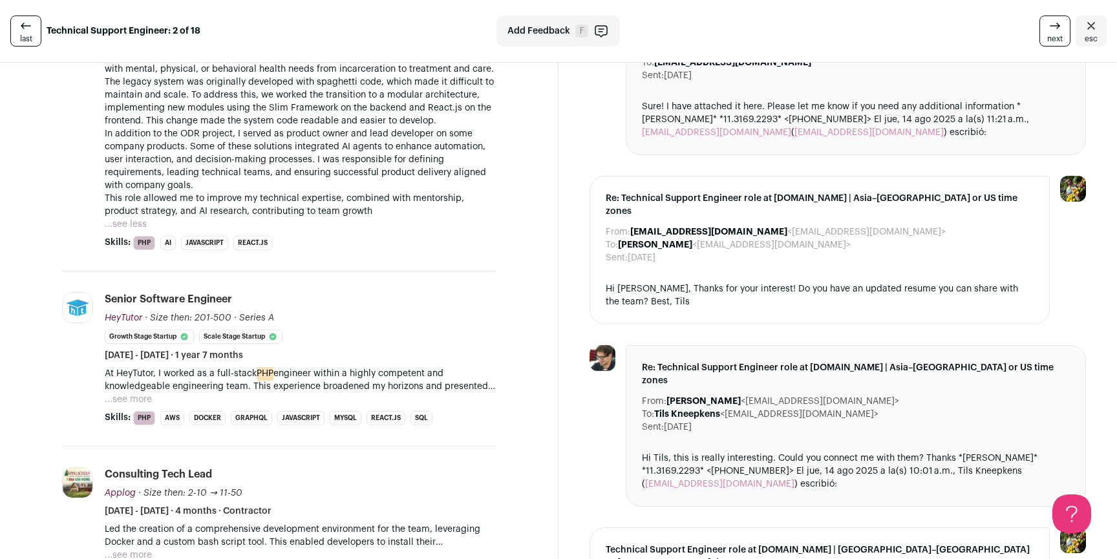
scroll to position [519, 0]
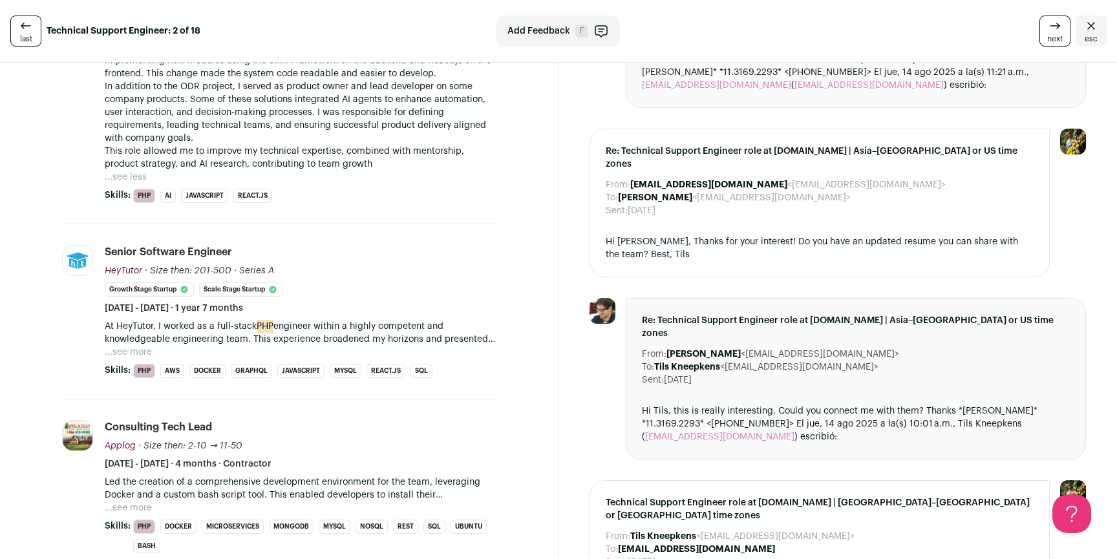
click at [125, 350] on button "...see more" at bounding box center [128, 352] width 47 height 13
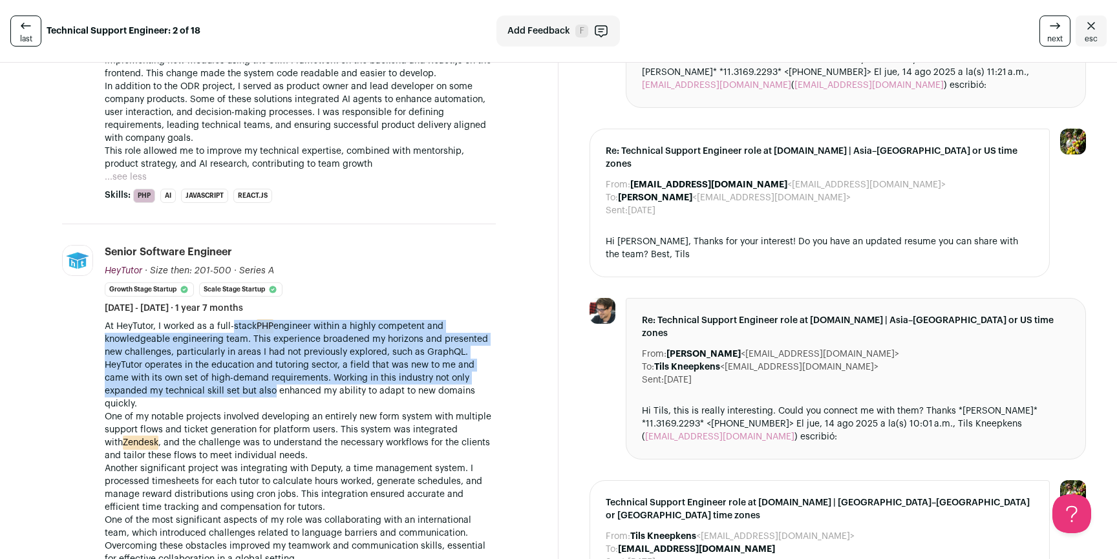
drag, startPoint x: 231, startPoint y: 332, endPoint x: 281, endPoint y: 392, distance: 78.6
click at [275, 391] on div "At HeyTutor, I worked as a full-stack PHP engineer within a highly competent an…" at bounding box center [300, 481] width 391 height 323
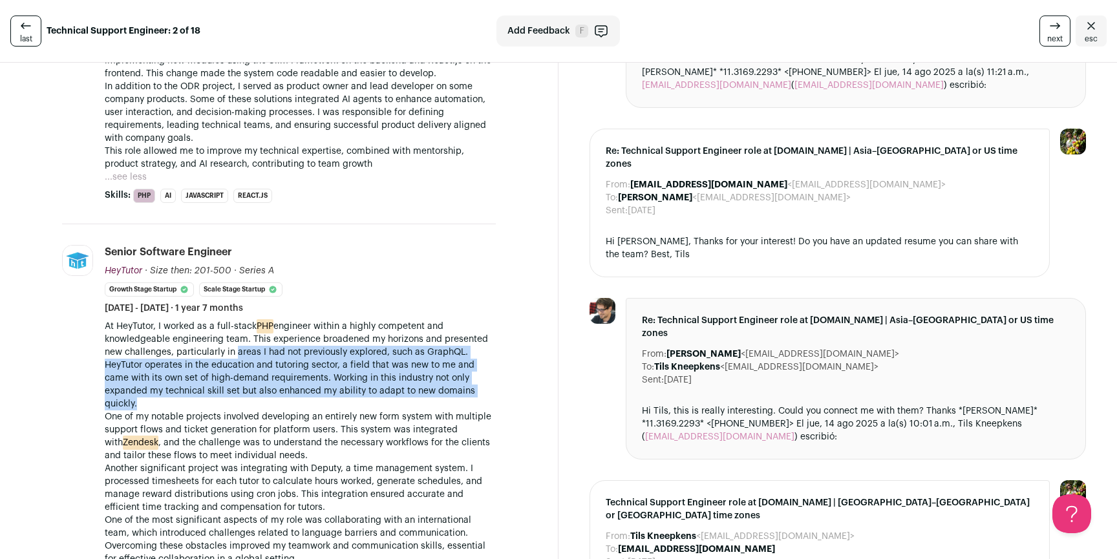
drag, startPoint x: 351, startPoint y: 398, endPoint x: 234, endPoint y: 347, distance: 127.7
click at [235, 348] on div "At HeyTutor, I worked as a full-stack PHP engineer within a highly competent an…" at bounding box center [300, 481] width 391 height 323
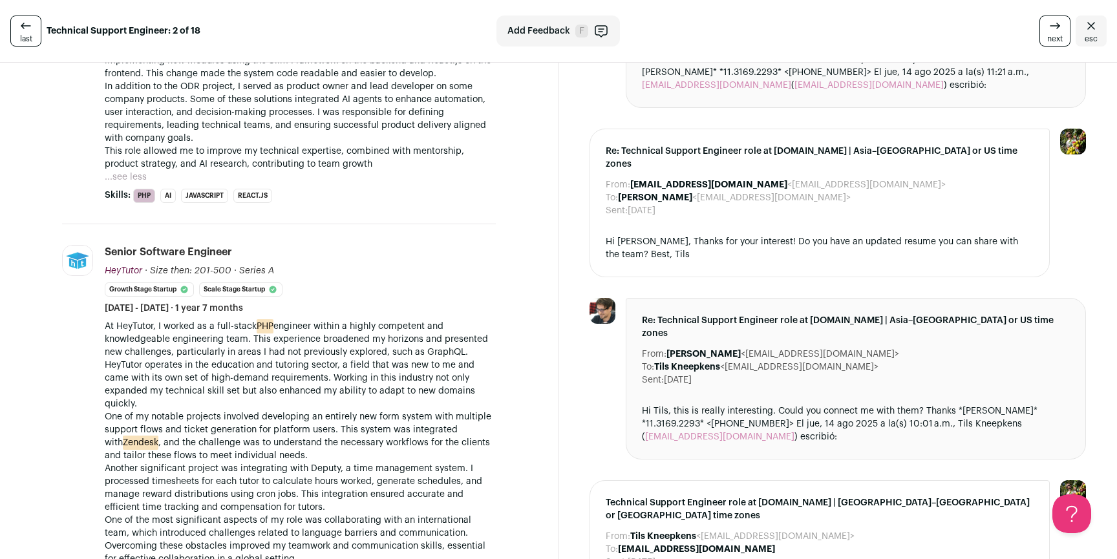
click at [233, 347] on p "At HeyTutor, I worked as a full-stack PHP engineer within a highly competent an…" at bounding box center [300, 339] width 391 height 39
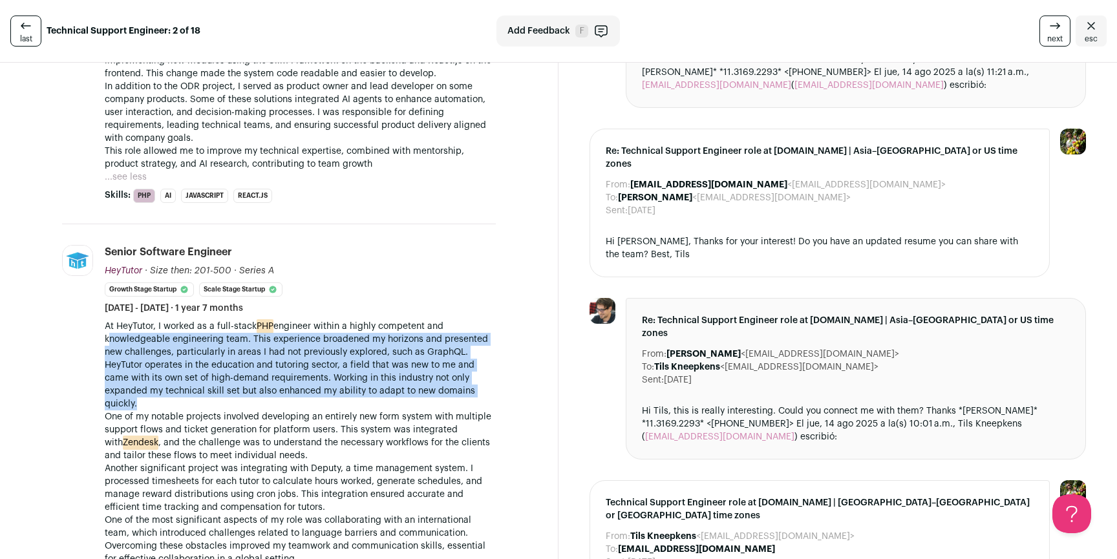
drag, startPoint x: 101, startPoint y: 338, endPoint x: 268, endPoint y: 402, distance: 179.0
click at [265, 402] on li "HeyTutor heytutor.com Add to company list Public / Private Private Valuation Un…" at bounding box center [279, 460] width 434 height 473
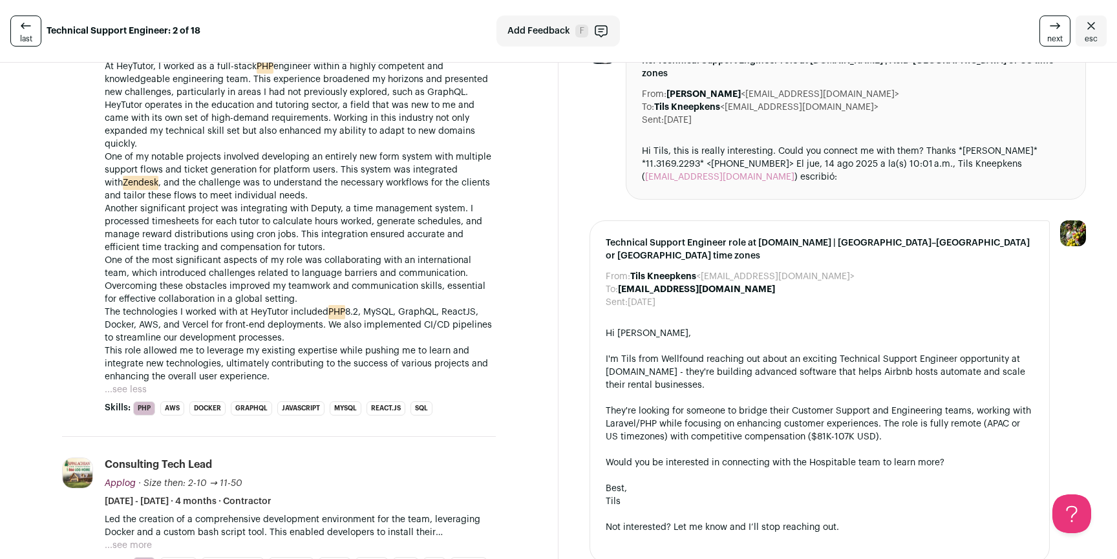
scroll to position [1052, 0]
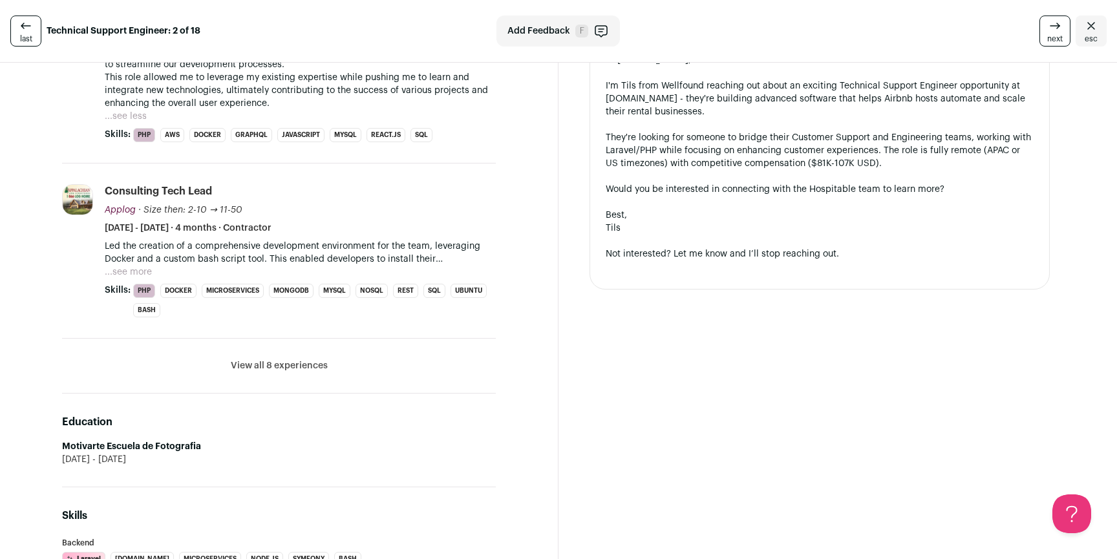
click at [121, 273] on button "...see more" at bounding box center [128, 272] width 47 height 13
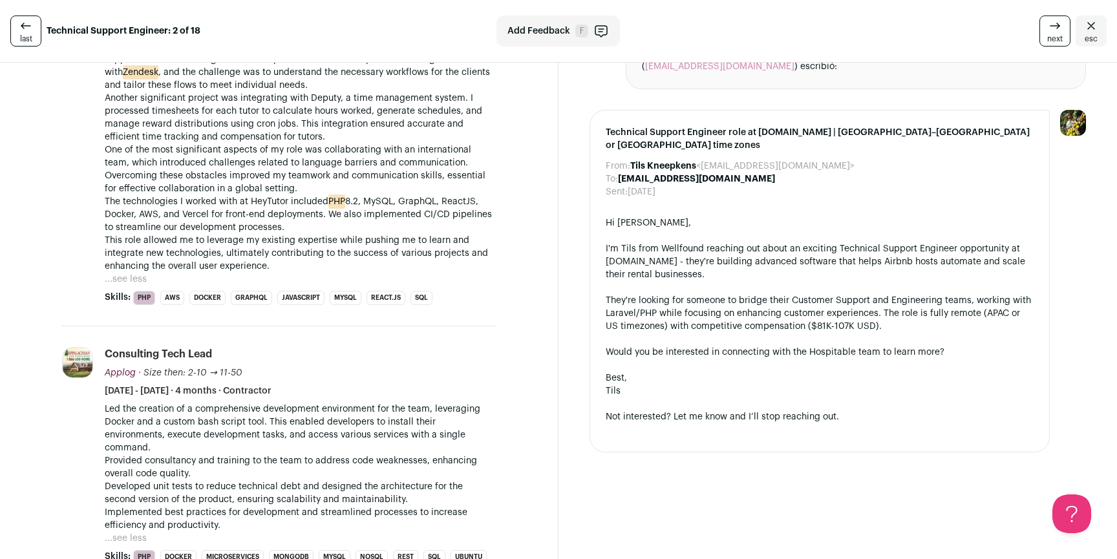
scroll to position [0, 0]
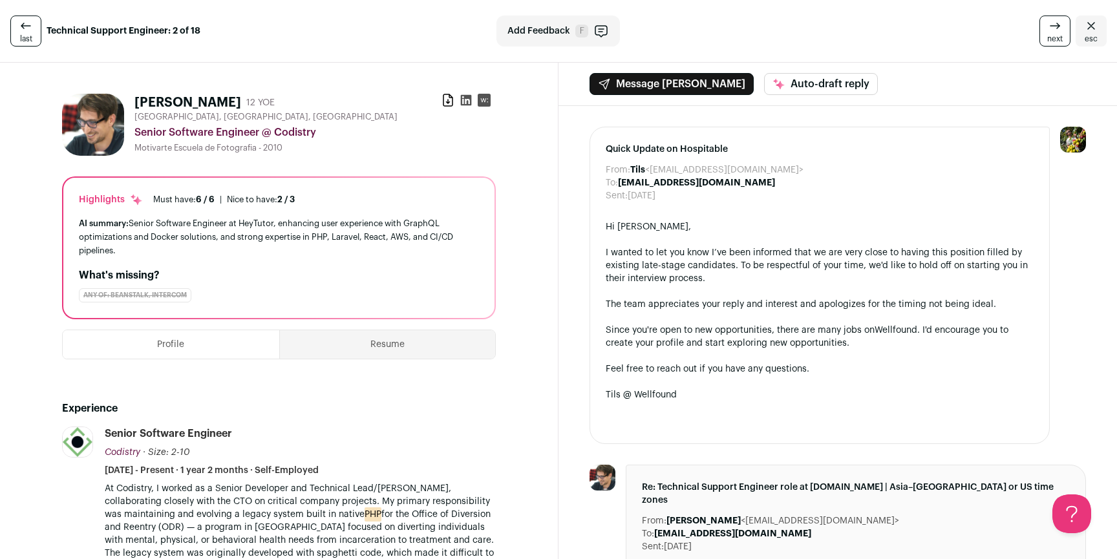
click at [1102, 37] on div "last Technical Support Engineer: 2 of 18 Add Feedback F next esc" at bounding box center [558, 31] width 1117 height 63
click at [1095, 36] on link "esc" at bounding box center [1091, 31] width 31 height 31
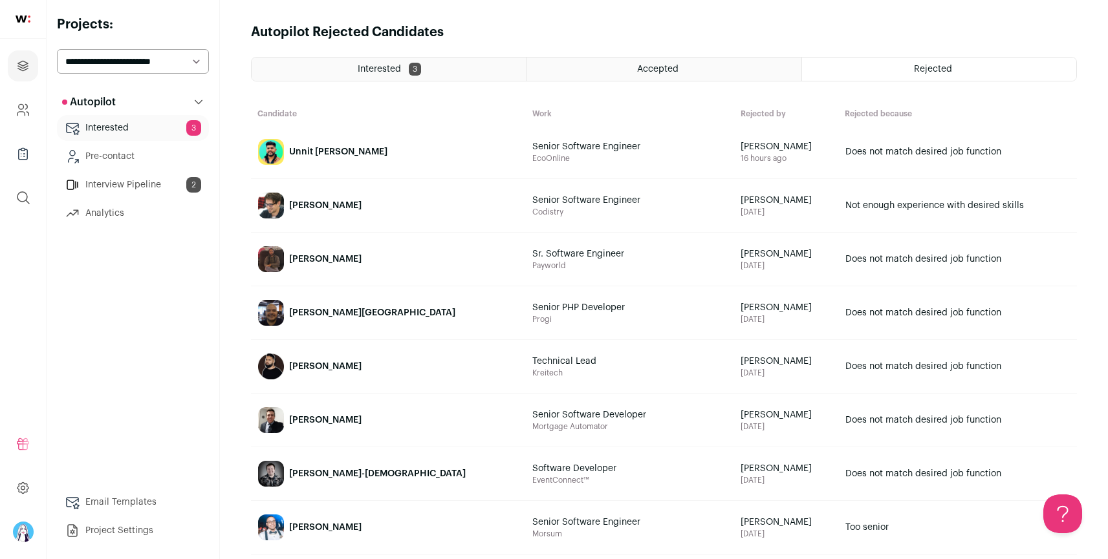
click at [986, 250] on link "Does not match desired job function" at bounding box center [957, 259] width 237 height 52
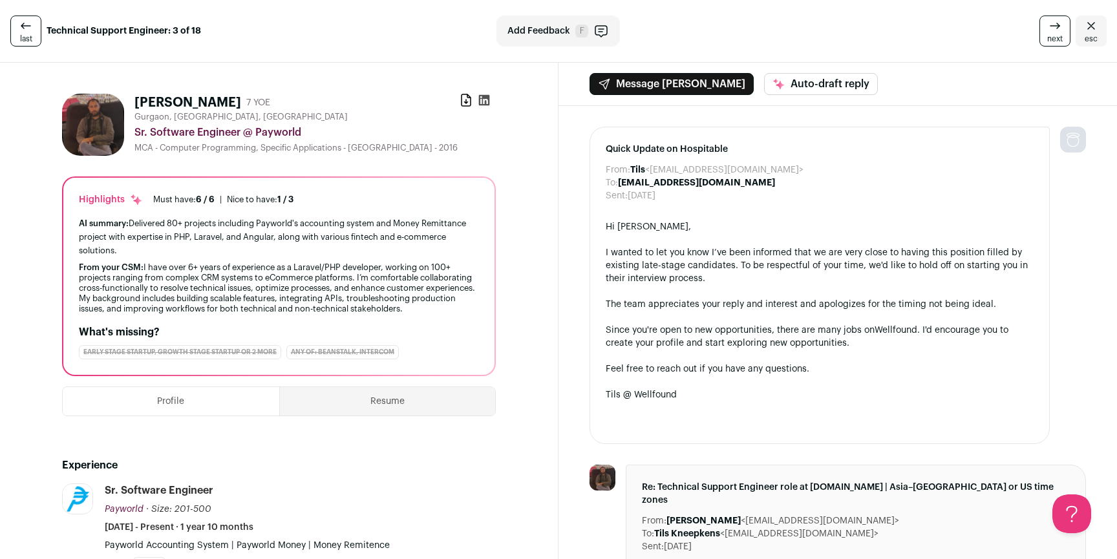
click at [460, 99] on icon at bounding box center [466, 100] width 13 height 13
click at [1056, 27] on link "next" at bounding box center [1055, 31] width 31 height 31
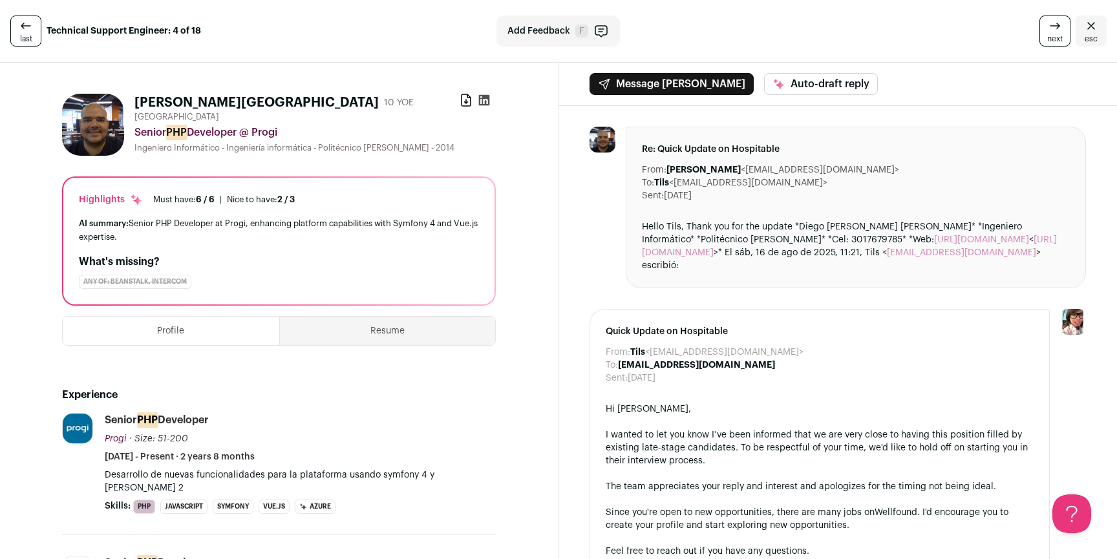
click at [462, 102] on icon at bounding box center [466, 100] width 9 height 12
click at [1084, 28] on icon "Close" at bounding box center [1092, 26] width 16 height 16
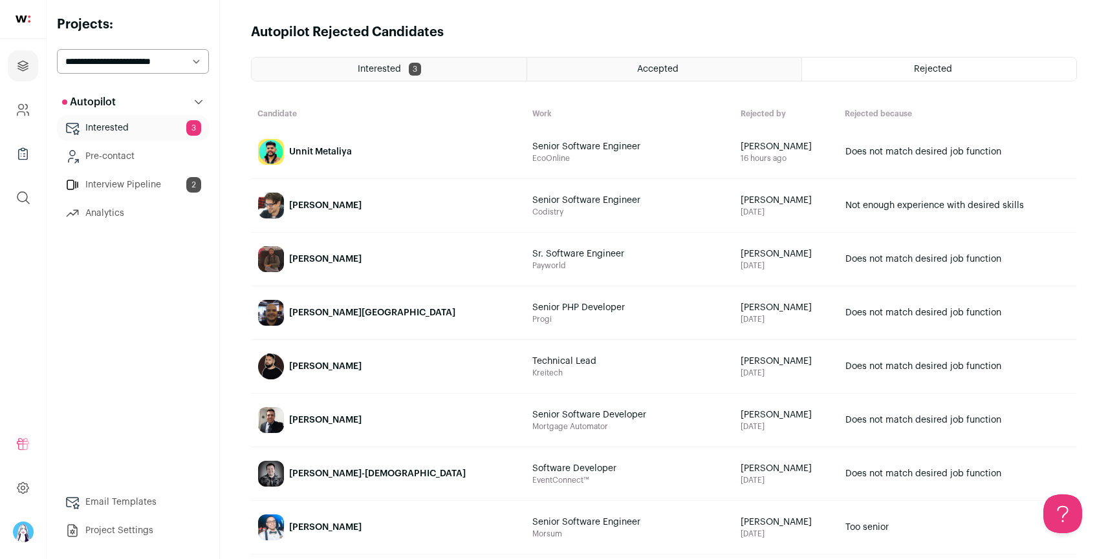
click at [455, 62] on div "Interested 3" at bounding box center [389, 69] width 275 height 23
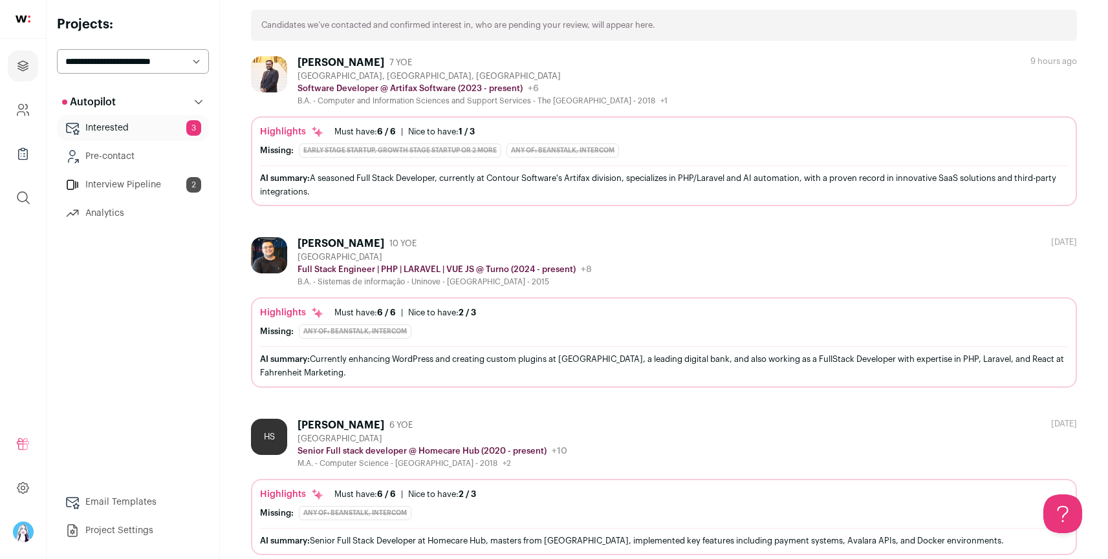
scroll to position [111, 0]
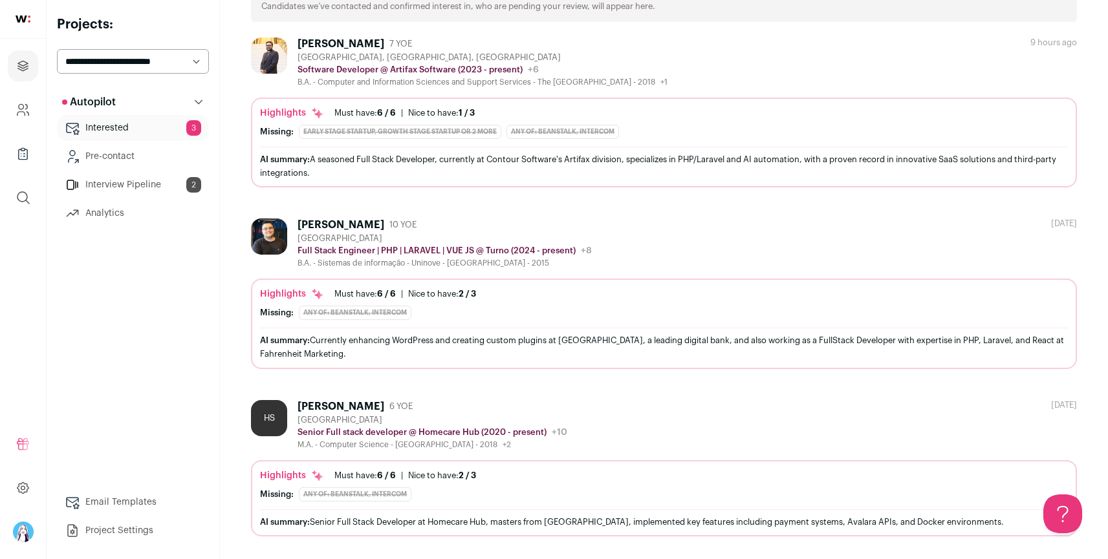
click at [603, 47] on div "Muhammad Mustafa 7 YOE" at bounding box center [482, 44] width 370 height 13
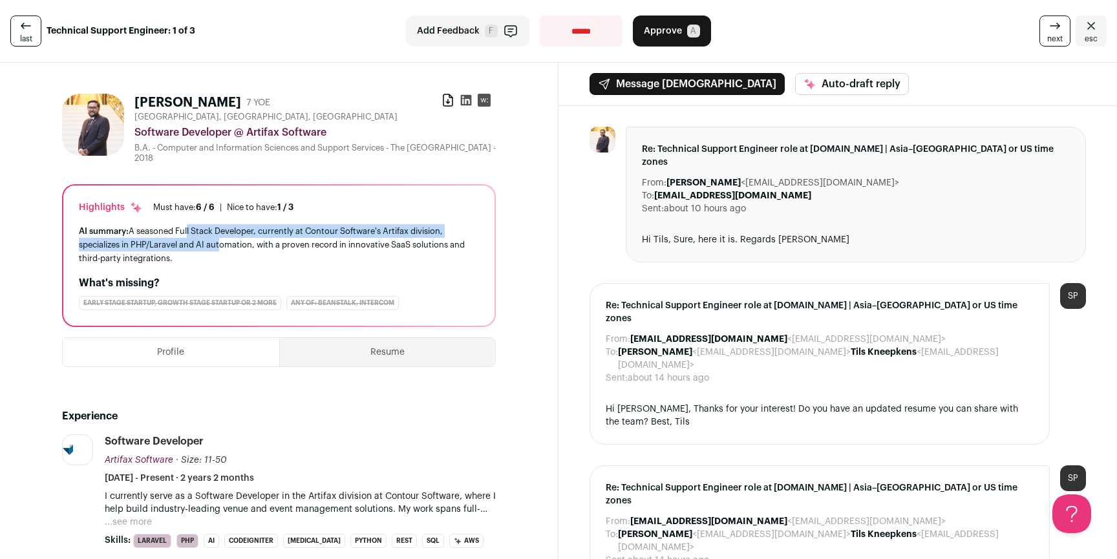
drag, startPoint x: 187, startPoint y: 233, endPoint x: 219, endPoint y: 250, distance: 36.7
click at [218, 250] on div "AI summary: A seasoned Full Stack Developer, currently at Contour Software's Ar…" at bounding box center [279, 244] width 400 height 41
click at [222, 250] on div "AI summary: A seasoned Full Stack Developer, currently at Contour Software's Ar…" at bounding box center [279, 244] width 400 height 41
drag, startPoint x: 111, startPoint y: 246, endPoint x: 143, endPoint y: 260, distance: 34.5
click at [142, 260] on div "AI summary: A seasoned Full Stack Developer, currently at Contour Software's Ar…" at bounding box center [279, 244] width 400 height 41
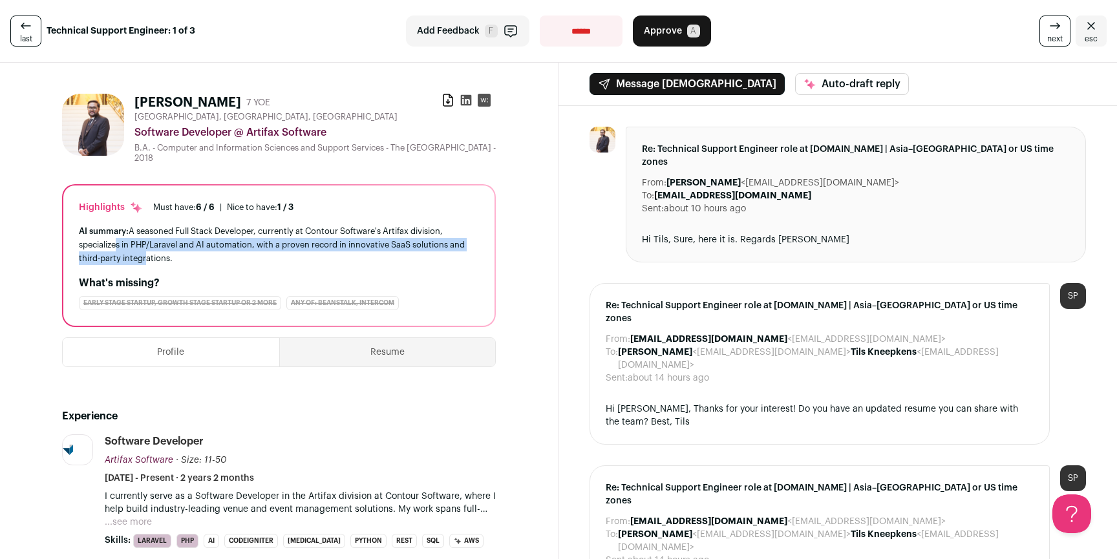
click at [143, 260] on div "AI summary: A seasoned Full Stack Developer, currently at Contour Software's Ar…" at bounding box center [279, 244] width 400 height 41
drag, startPoint x: 149, startPoint y: 251, endPoint x: 149, endPoint y: 232, distance: 18.8
click at [149, 232] on div "AI summary: A seasoned Full Stack Developer, currently at Contour Software's Ar…" at bounding box center [279, 244] width 400 height 41
drag, startPoint x: 141, startPoint y: 231, endPoint x: 151, endPoint y: 262, distance: 32.1
click at [151, 262] on div "AI summary: A seasoned Full Stack Developer, currently at Contour Software's Ar…" at bounding box center [279, 244] width 400 height 41
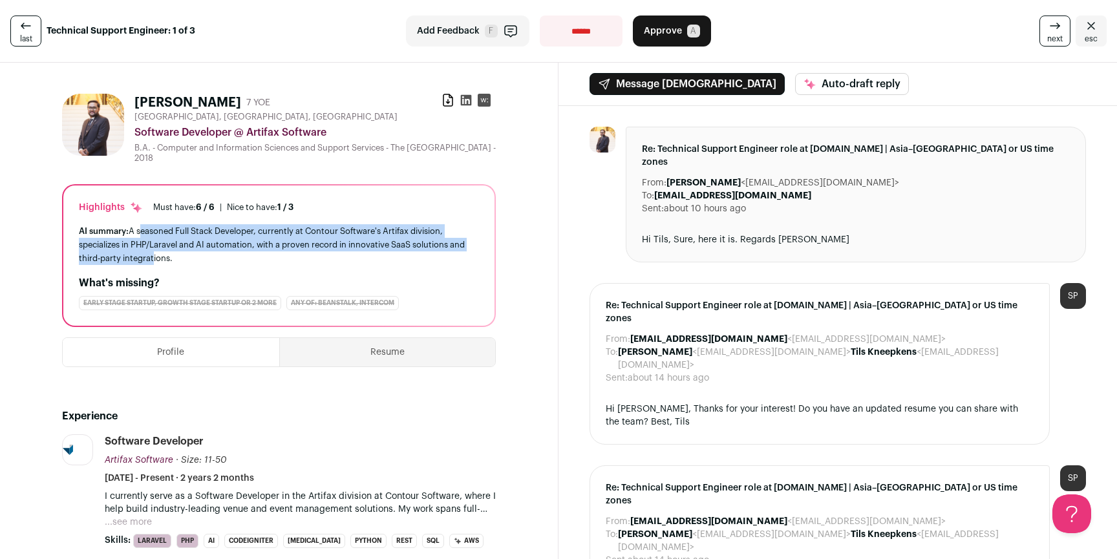
click at [151, 262] on div "AI summary: A seasoned Full Stack Developer, currently at Contour Software's Ar…" at bounding box center [279, 244] width 400 height 41
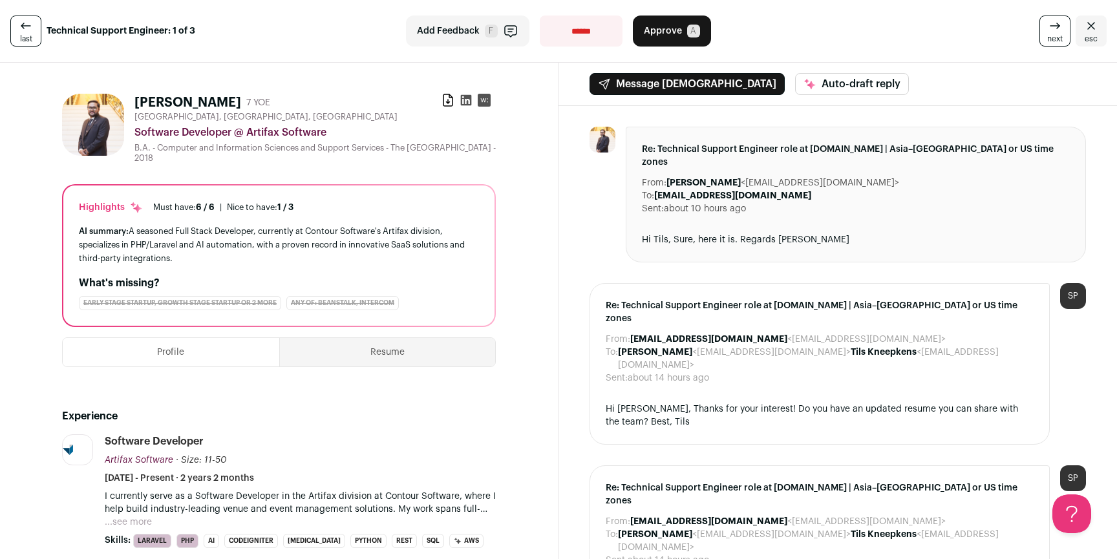
scroll to position [127, 0]
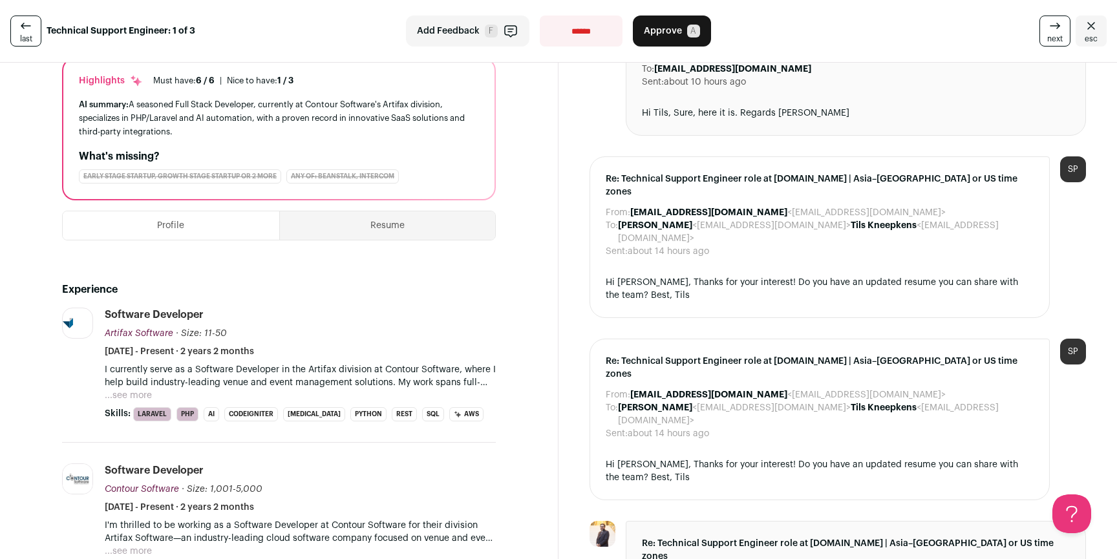
drag, startPoint x: 131, startPoint y: 392, endPoint x: 171, endPoint y: 386, distance: 40.6
click at [131, 392] on button "...see more" at bounding box center [128, 395] width 47 height 13
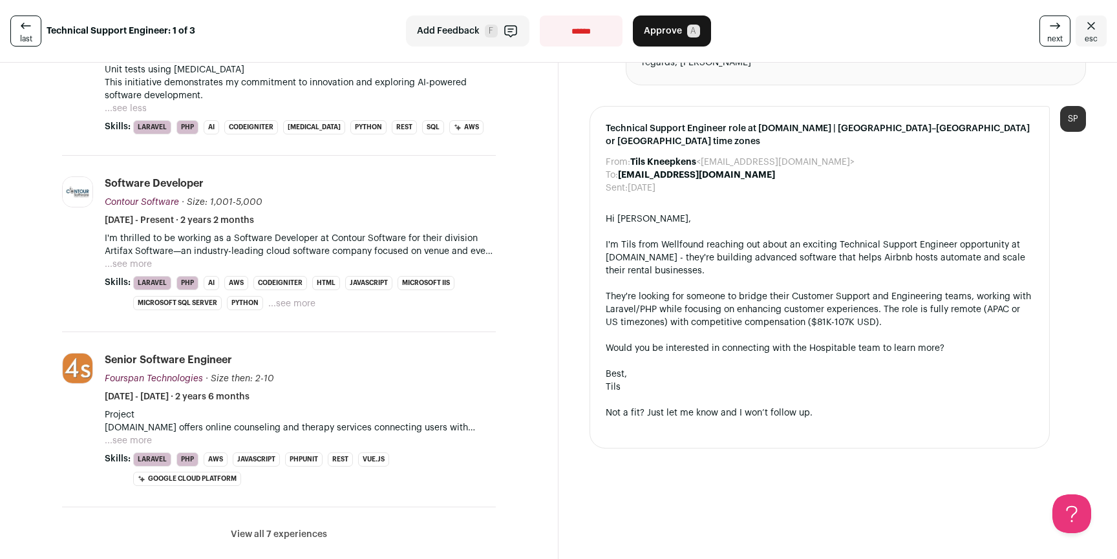
scroll to position [916, 0]
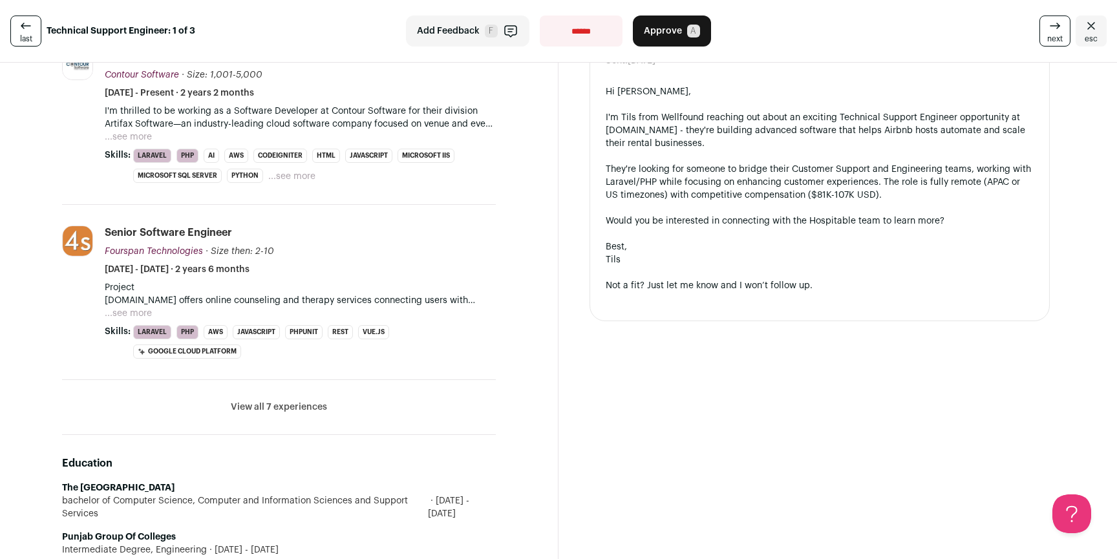
click at [294, 408] on button "View all 7 experiences" at bounding box center [279, 407] width 96 height 13
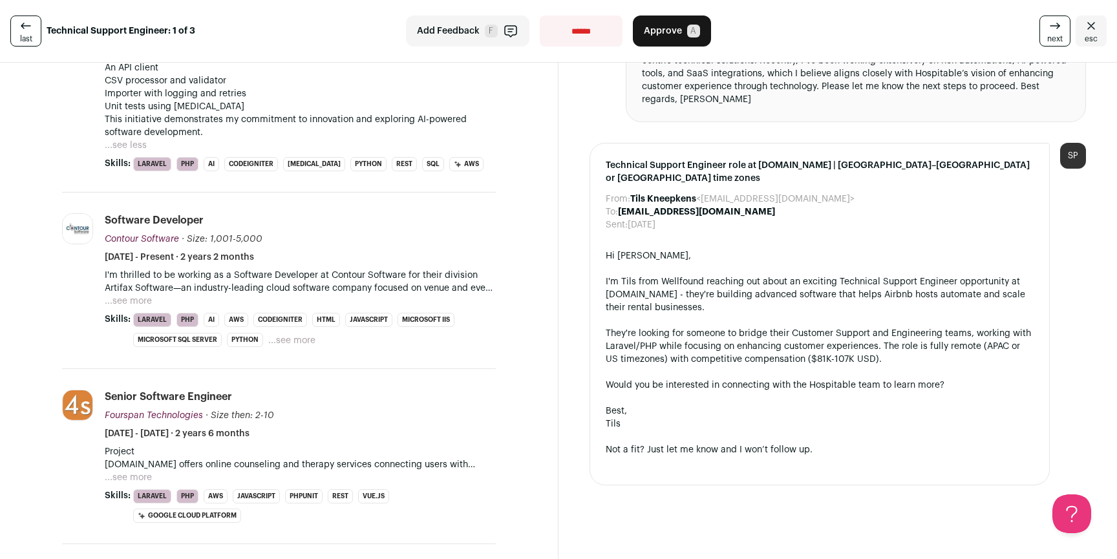
scroll to position [0, 0]
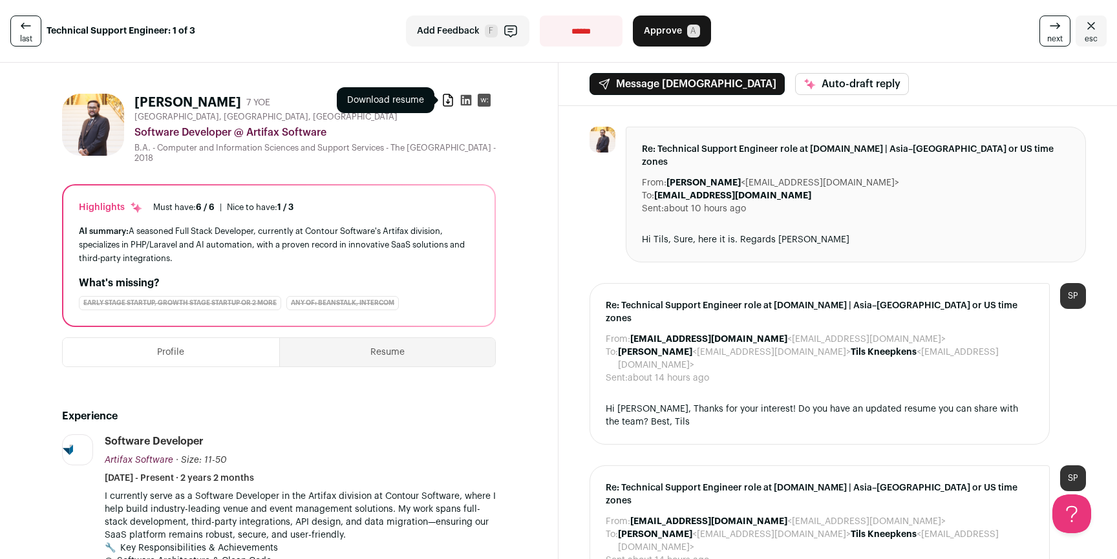
click at [442, 105] on icon at bounding box center [448, 100] width 13 height 13
click at [1047, 37] on span "next" at bounding box center [1055, 39] width 16 height 10
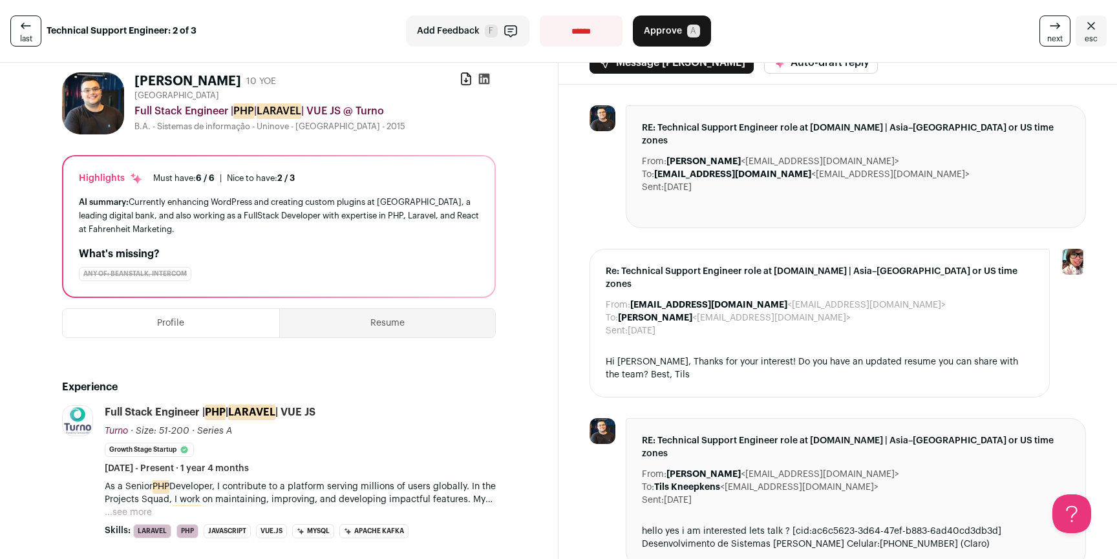
scroll to position [118, 0]
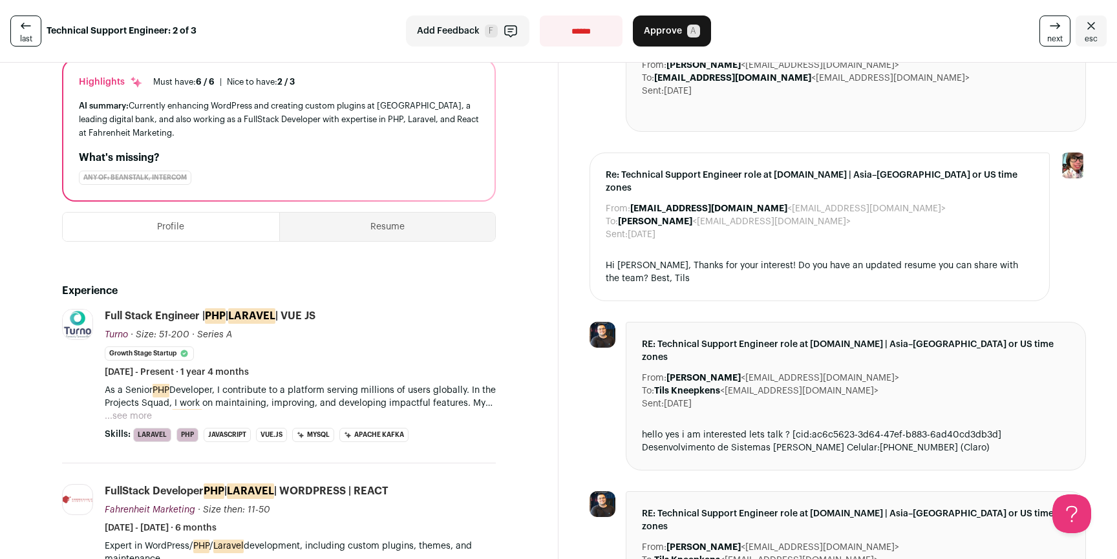
click at [141, 411] on button "...see more" at bounding box center [128, 416] width 47 height 13
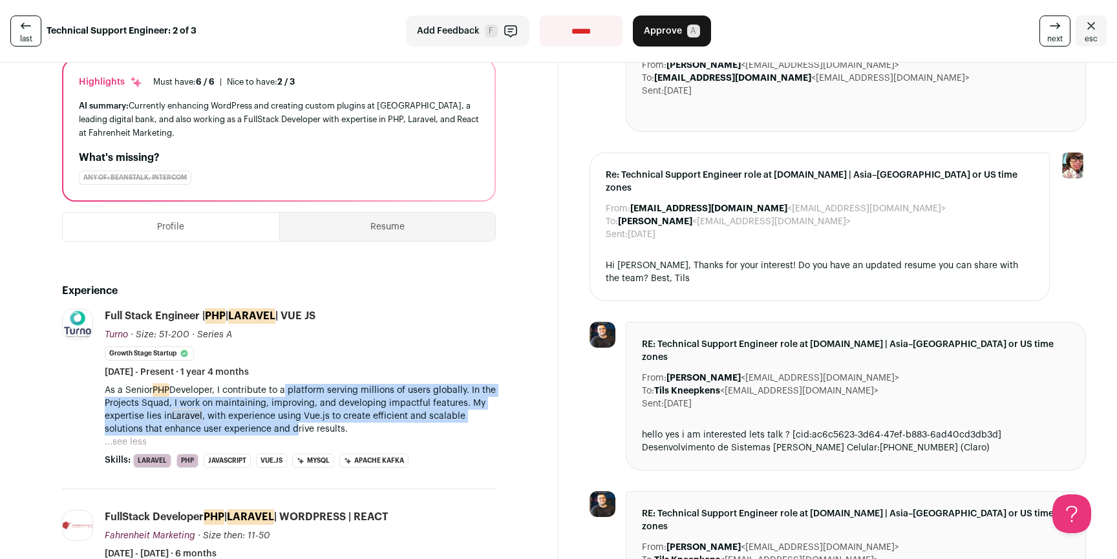
drag, startPoint x: 286, startPoint y: 392, endPoint x: 297, endPoint y: 424, distance: 34.1
click at [298, 429] on p "As a Senior PHP Developer, I contribute to a platform serving millions of users…" at bounding box center [300, 410] width 391 height 52
drag, startPoint x: 297, startPoint y: 424, endPoint x: 220, endPoint y: 385, distance: 85.9
click at [220, 385] on p "As a Senior PHP Developer, I contribute to a platform serving millions of users…" at bounding box center [300, 410] width 391 height 52
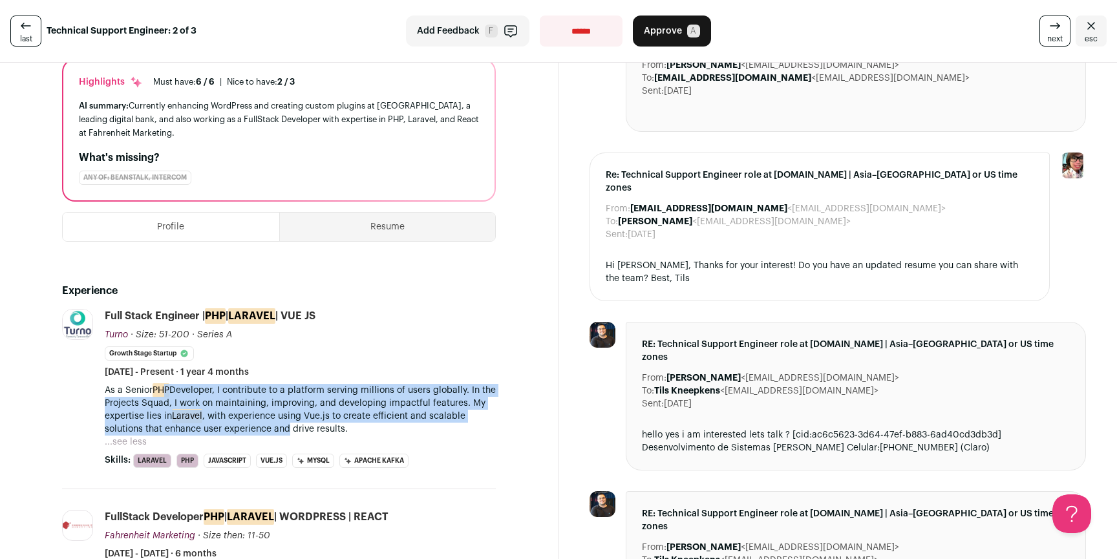
drag, startPoint x: 167, startPoint y: 387, endPoint x: 292, endPoint y: 429, distance: 131.1
click at [290, 429] on p "As a Senior PHP Developer, I contribute to a platform serving millions of users…" at bounding box center [300, 410] width 391 height 52
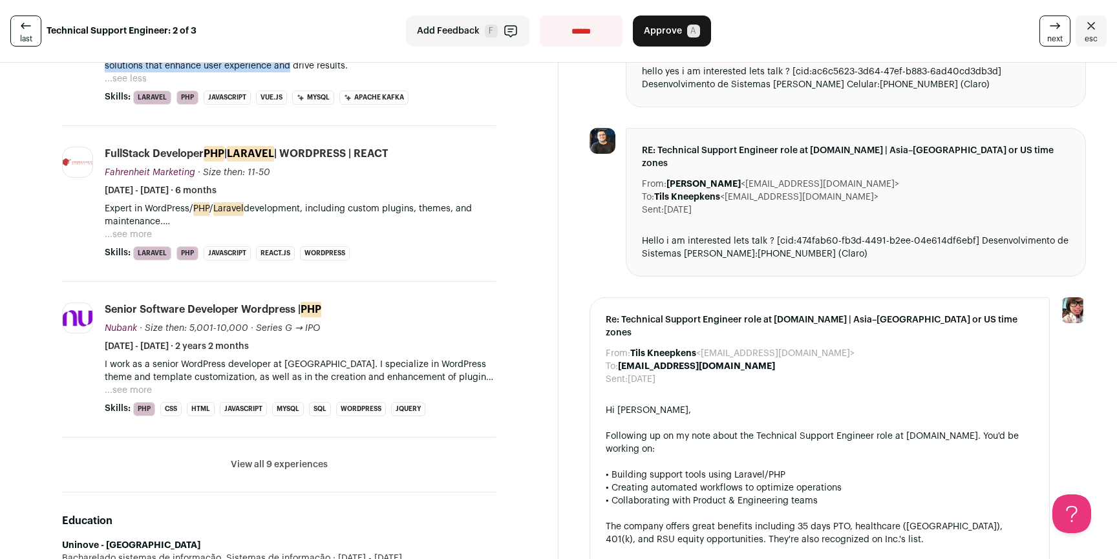
scroll to position [488, 0]
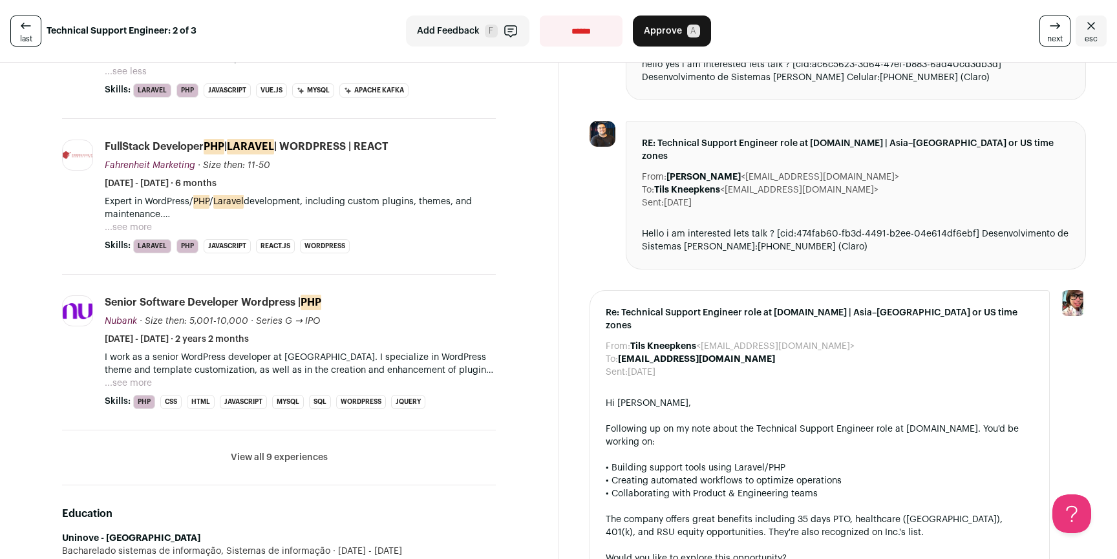
click at [138, 215] on p "Expert in WordPress/ PHP / Laravel development, including custom plugins, theme…" at bounding box center [300, 208] width 391 height 26
click at [137, 222] on button "...see more" at bounding box center [128, 227] width 47 height 13
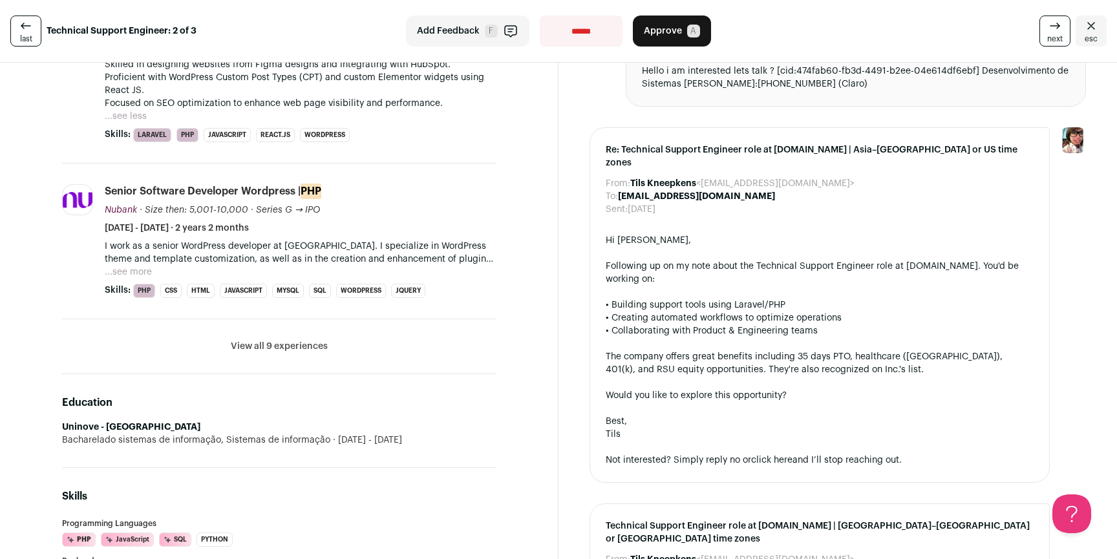
scroll to position [647, 0]
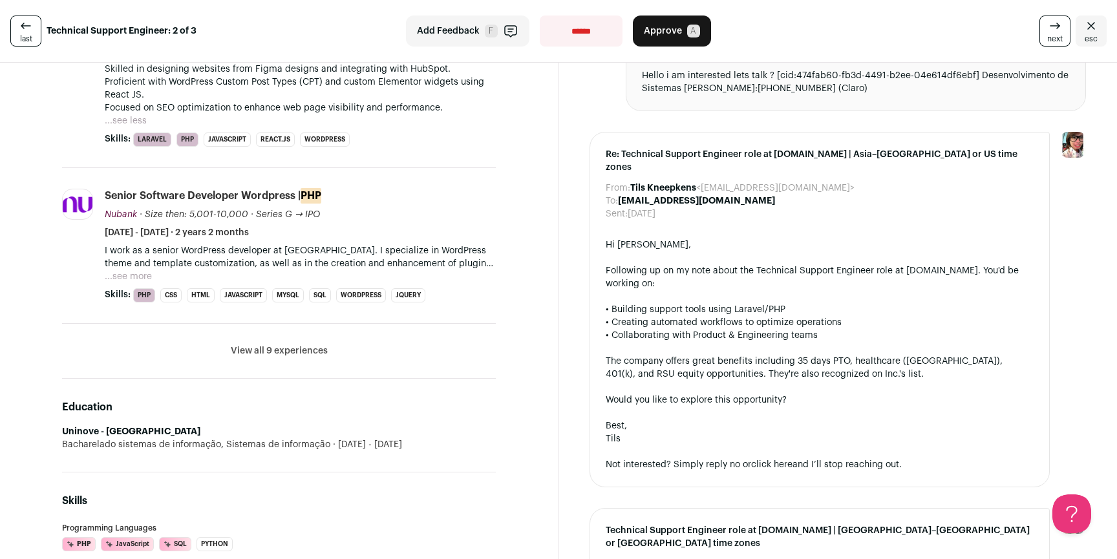
click at [283, 355] on button "View all 9 experiences" at bounding box center [279, 351] width 97 height 13
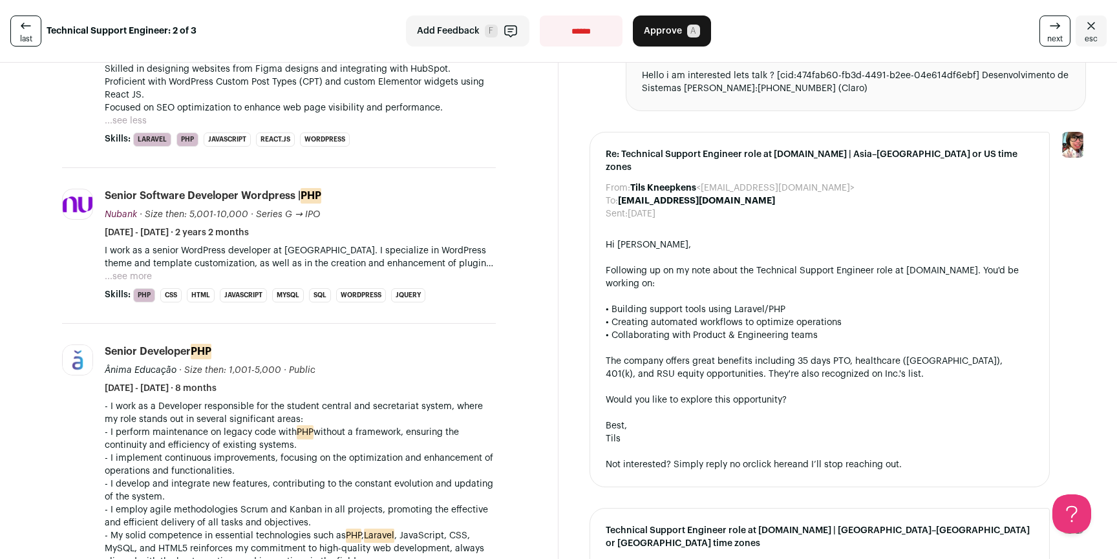
scroll to position [0, 0]
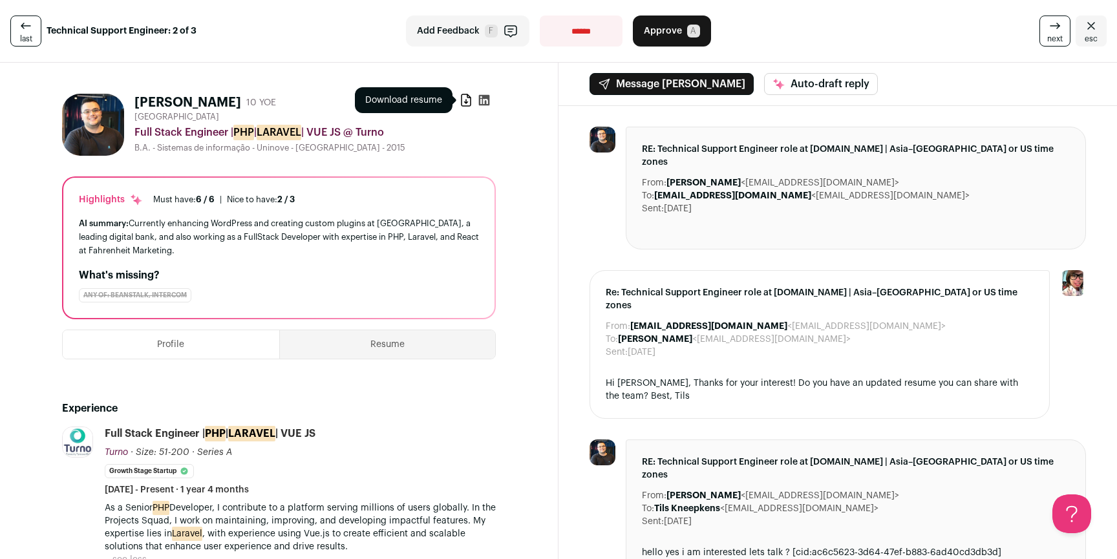
click at [460, 105] on icon at bounding box center [466, 100] width 13 height 13
click at [479, 98] on icon at bounding box center [484, 100] width 11 height 11
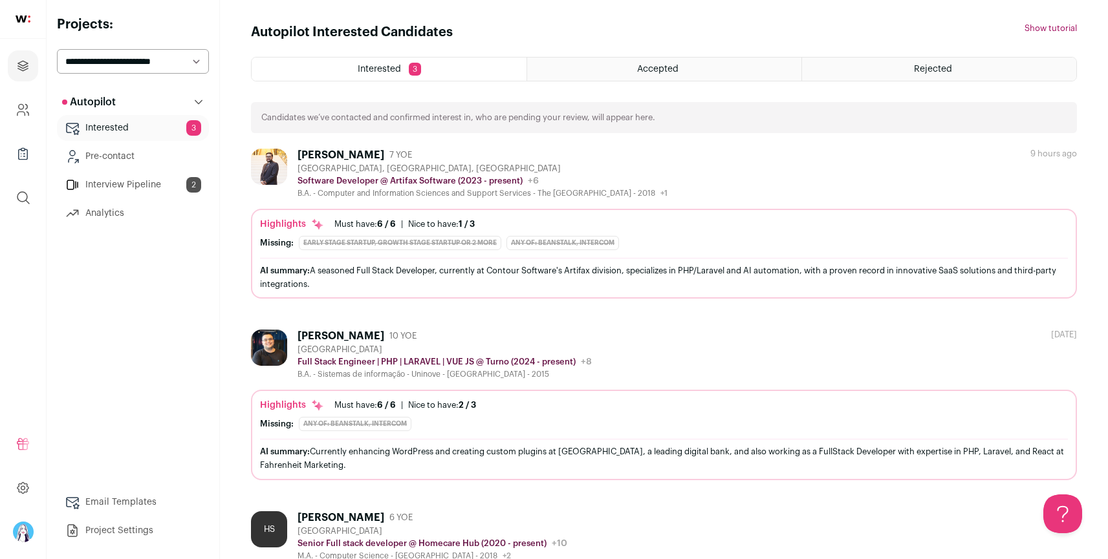
click at [147, 67] on select "**********" at bounding box center [133, 61] width 152 height 25
select select "*****"
click at [57, 49] on select "**********" at bounding box center [133, 61] width 152 height 25
drag, startPoint x: 550, startPoint y: 65, endPoint x: 679, endPoint y: 81, distance: 130.3
click at [656, 75] on ul "Interested 3 Accepted Rejected" at bounding box center [664, 69] width 826 height 25
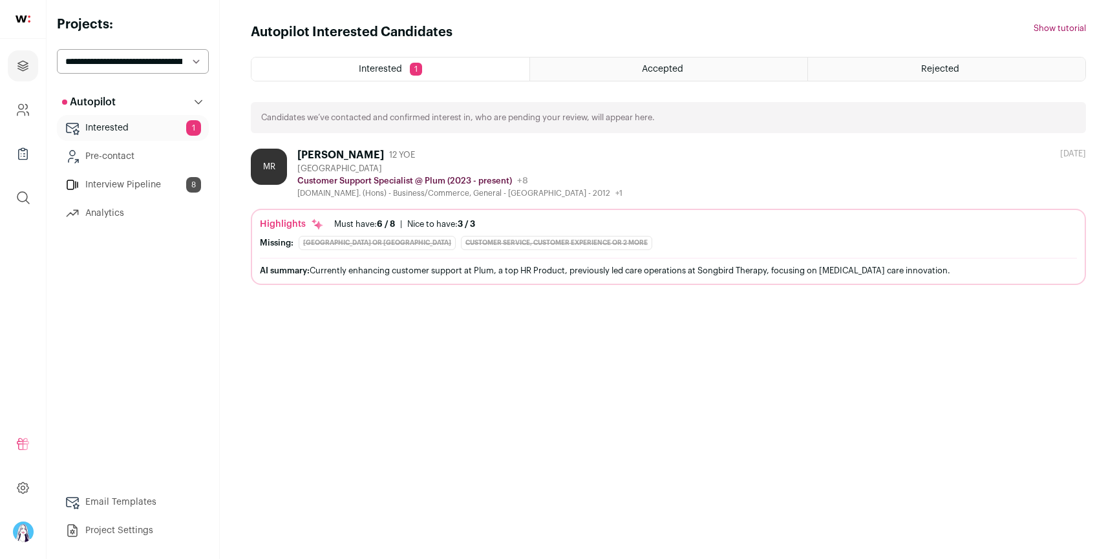
click at [680, 76] on div "Accepted" at bounding box center [668, 69] width 277 height 23
